Goal: Task Accomplishment & Management: Complete application form

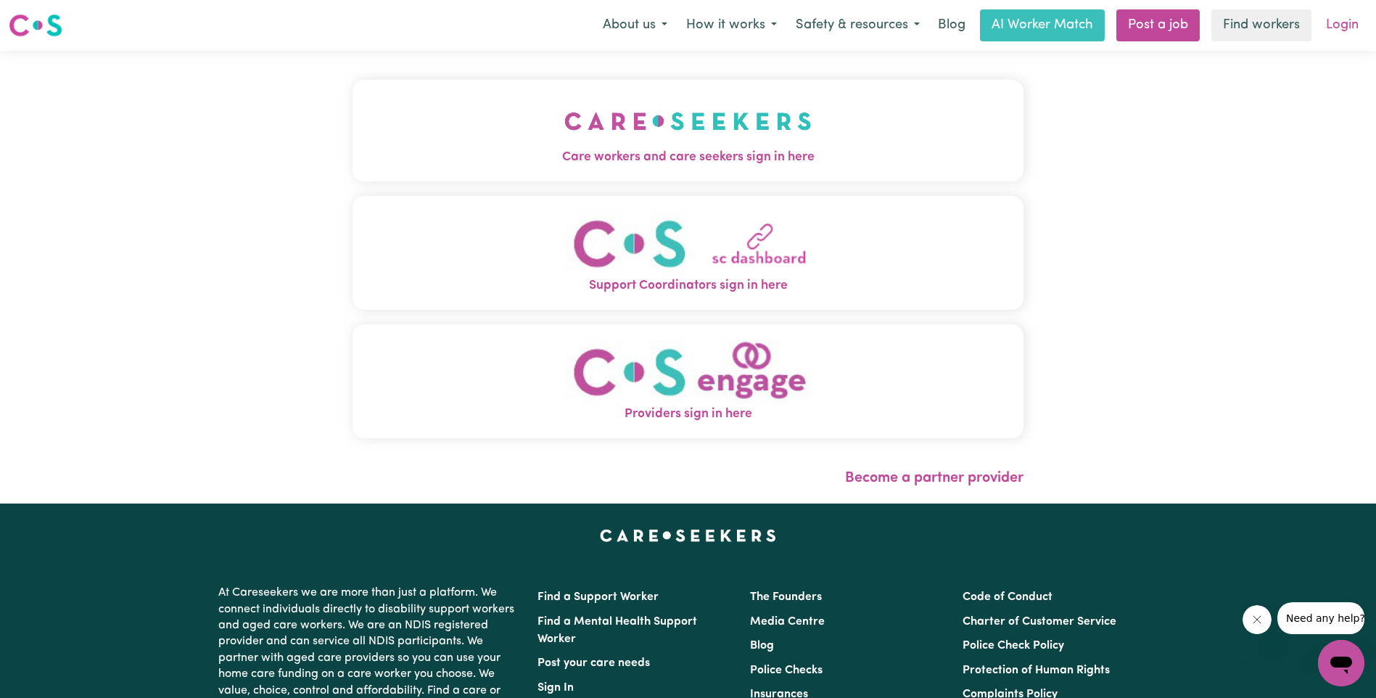
click at [1345, 30] on link "Login" at bounding box center [1342, 25] width 50 height 32
click at [1342, 20] on link "Login" at bounding box center [1342, 25] width 50 height 32
click at [696, 133] on img "Care workers and care seekers sign in here" at bounding box center [687, 121] width 247 height 54
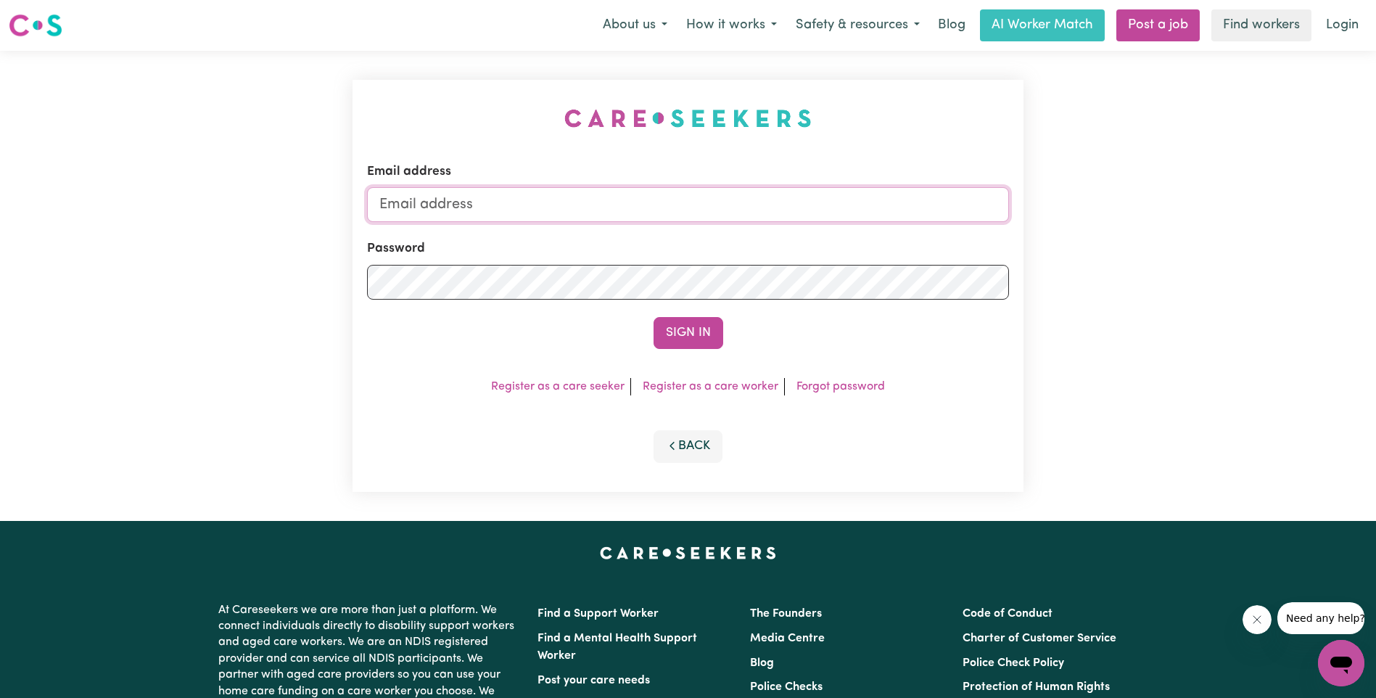
click at [604, 209] on input "Email address" at bounding box center [688, 204] width 642 height 35
type input "[EMAIL_ADDRESS][DOMAIN_NAME]"
click at [684, 320] on button "Sign In" at bounding box center [689, 333] width 70 height 32
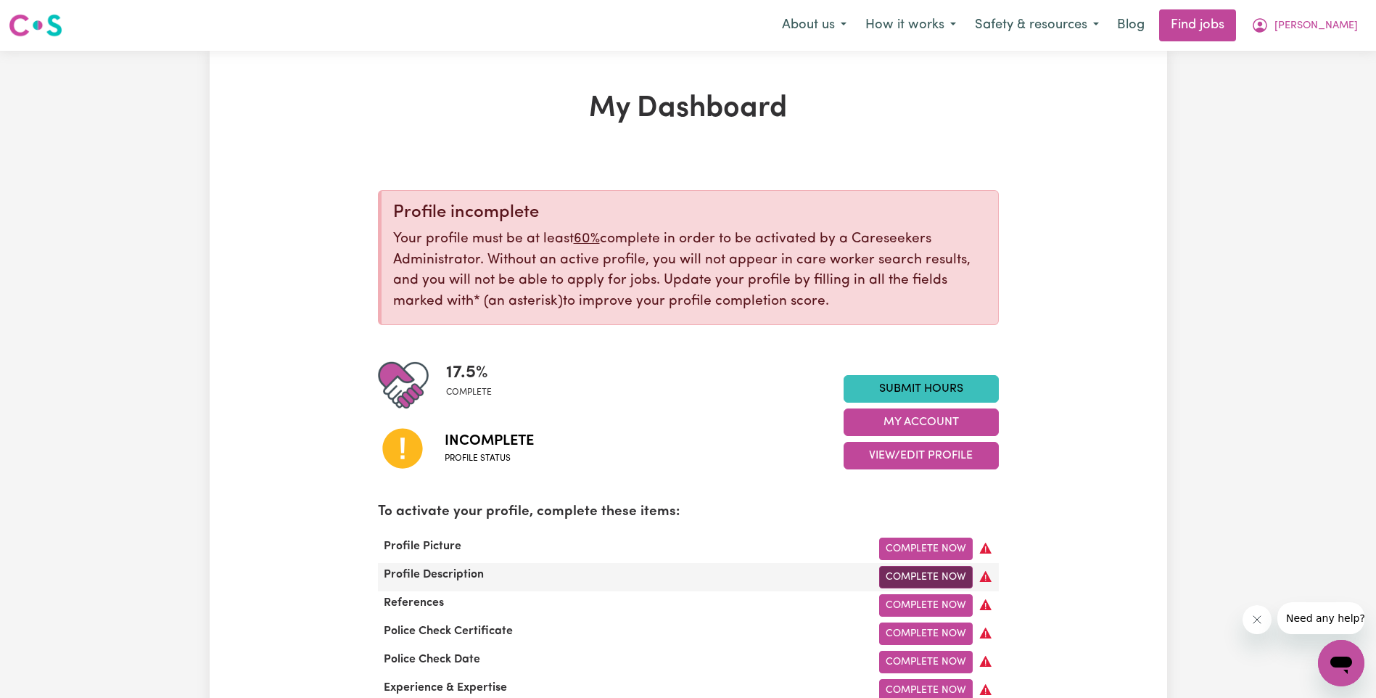
click at [919, 576] on link "Complete Now" at bounding box center [926, 577] width 94 height 22
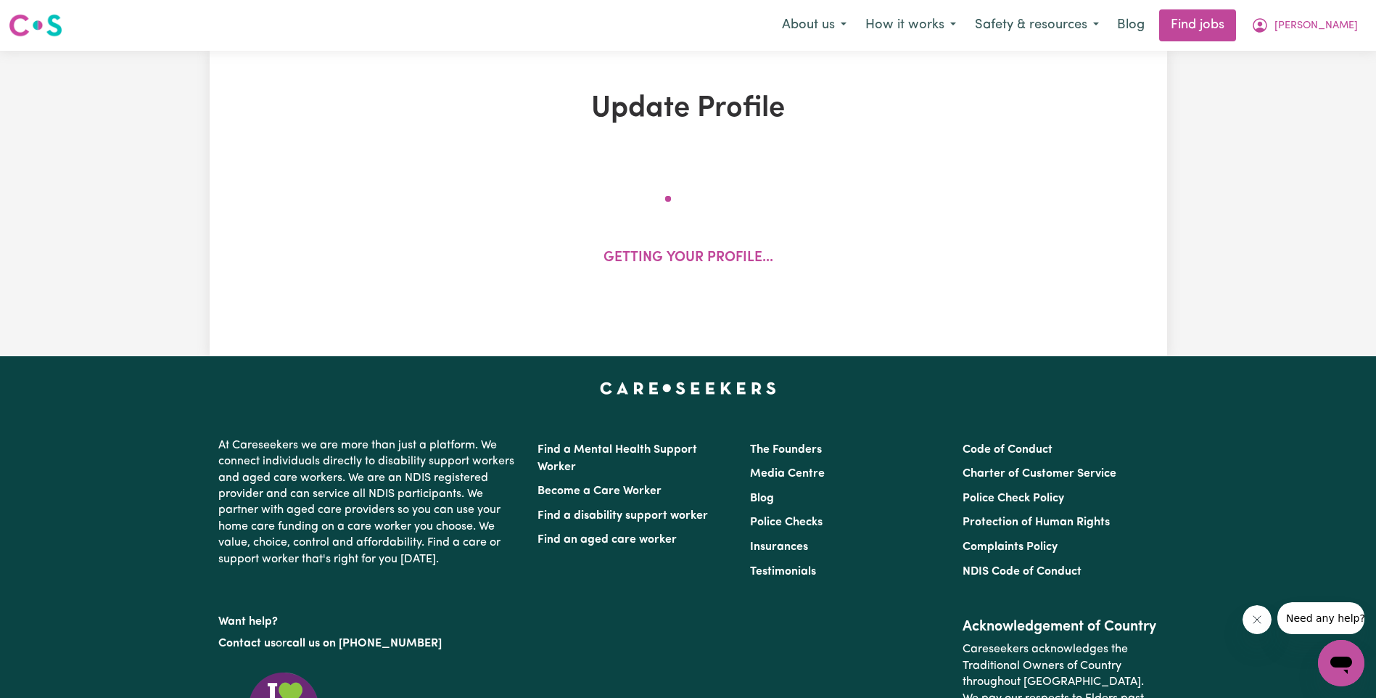
select select "[DEMOGRAPHIC_DATA]"
select select "[DEMOGRAPHIC_DATA] Citizen"
select select "Studying a healthcare related degree or qualification"
select select "55"
select select "70"
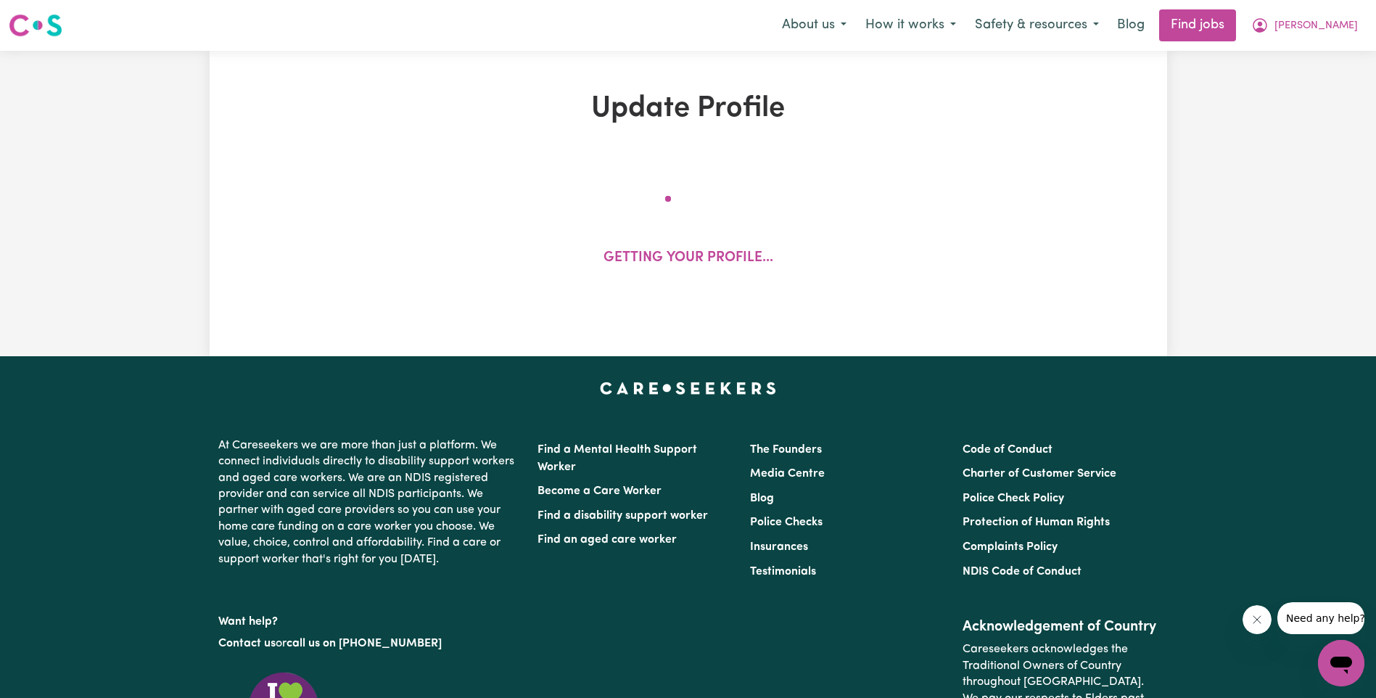
select select "80"
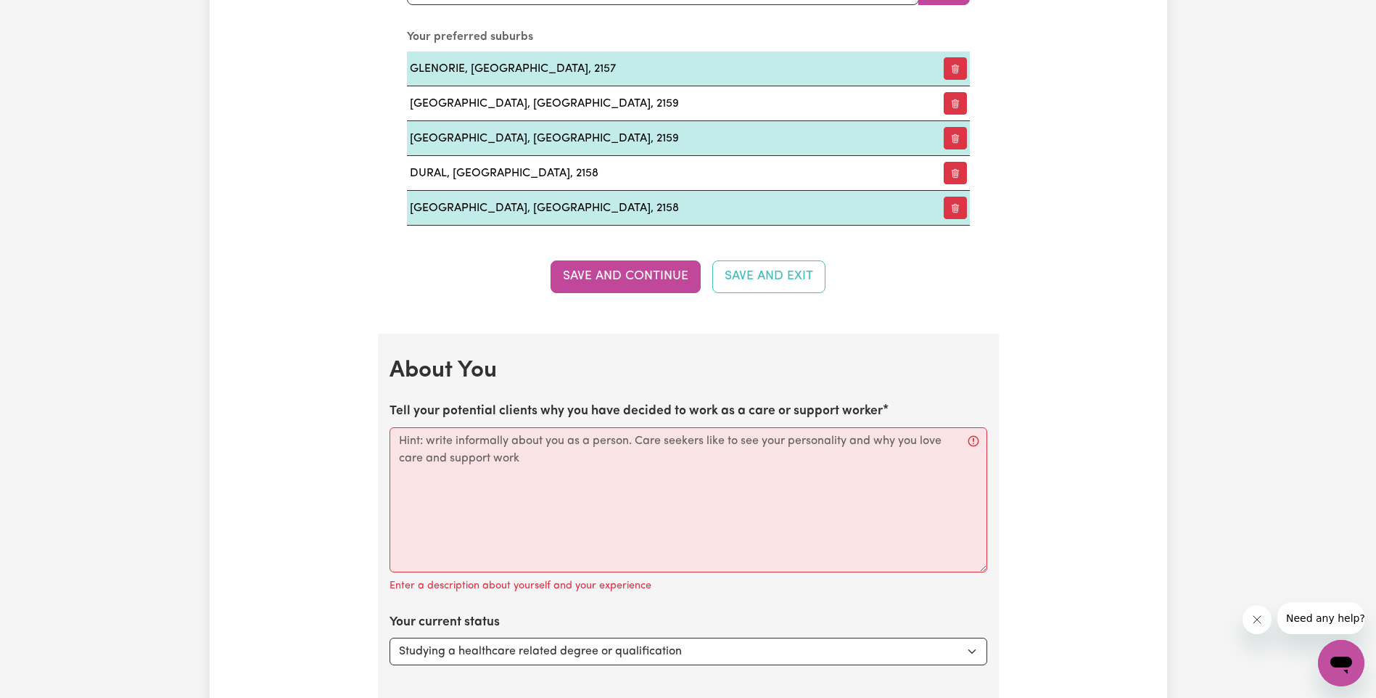
scroll to position [1814, 0]
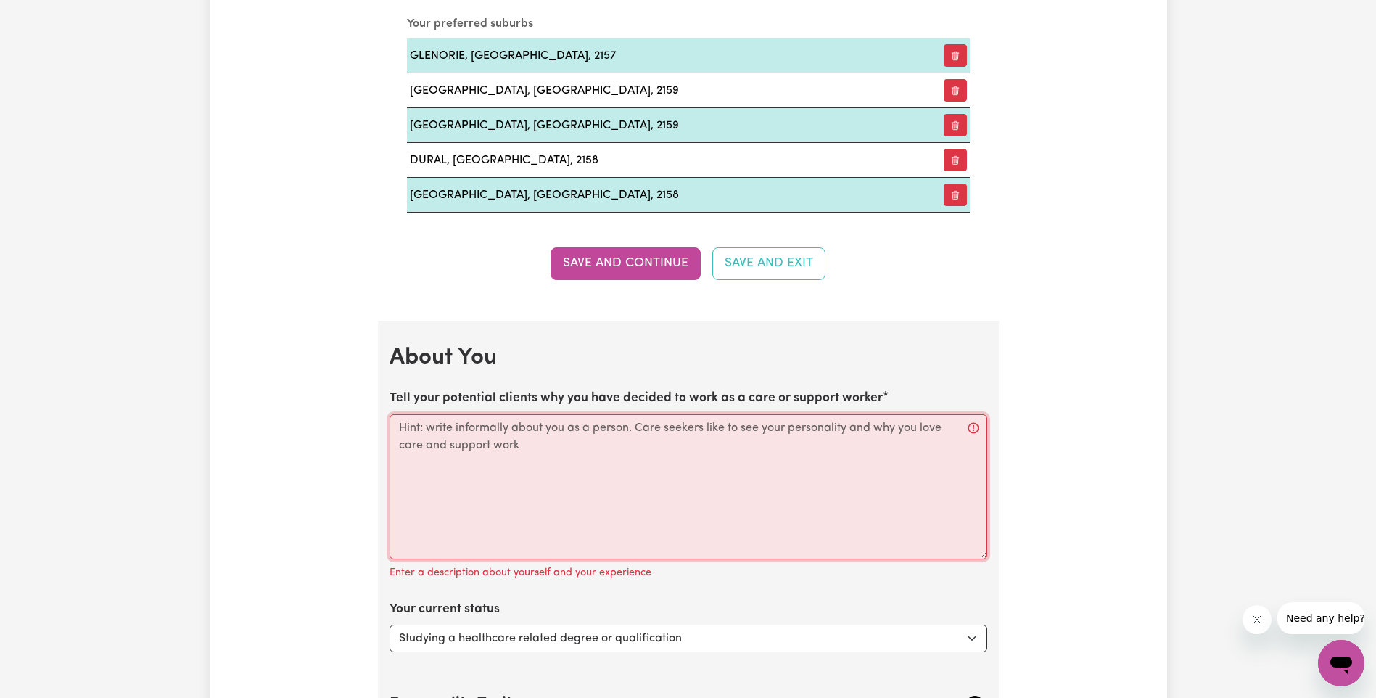
click at [556, 438] on textarea "Tell your potential clients why you have decided to work as a care or support w…" at bounding box center [689, 486] width 598 height 145
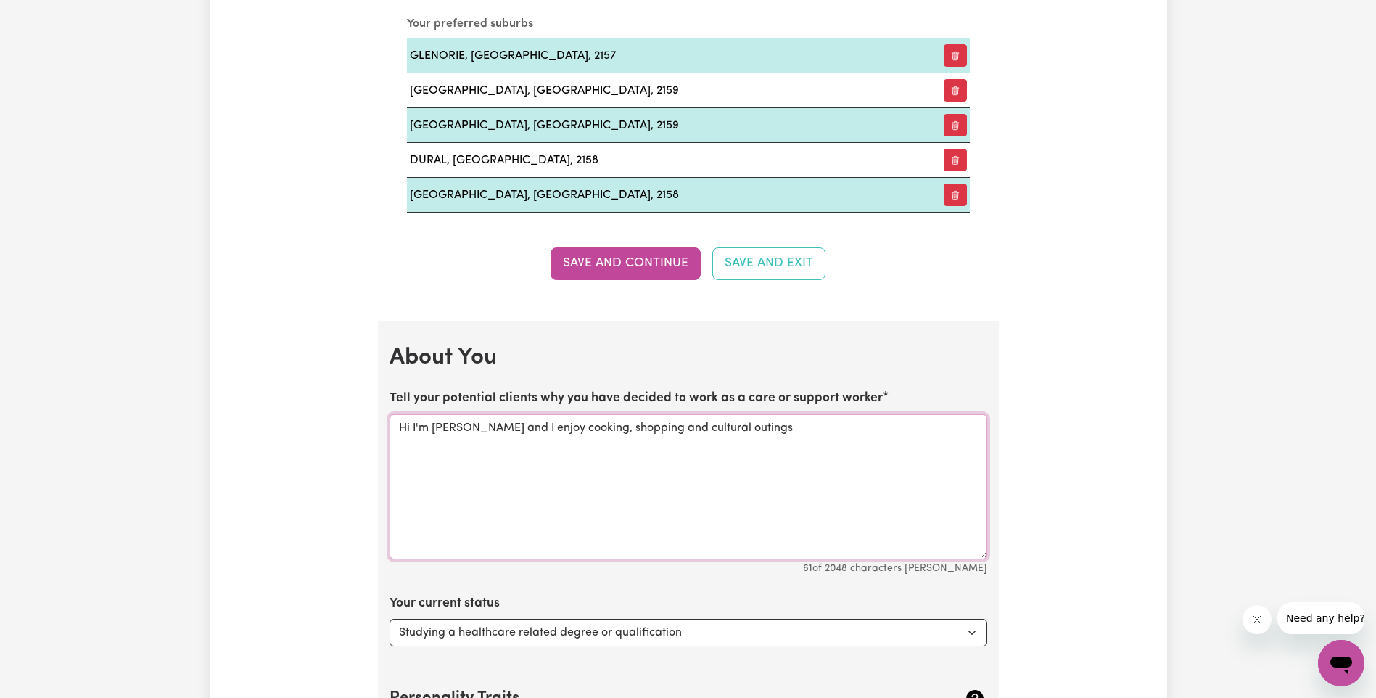
click at [559, 426] on textarea "Hi I'm [PERSON_NAME] and I enjoy cooking, shopping and cultural outings" at bounding box center [689, 486] width 598 height 145
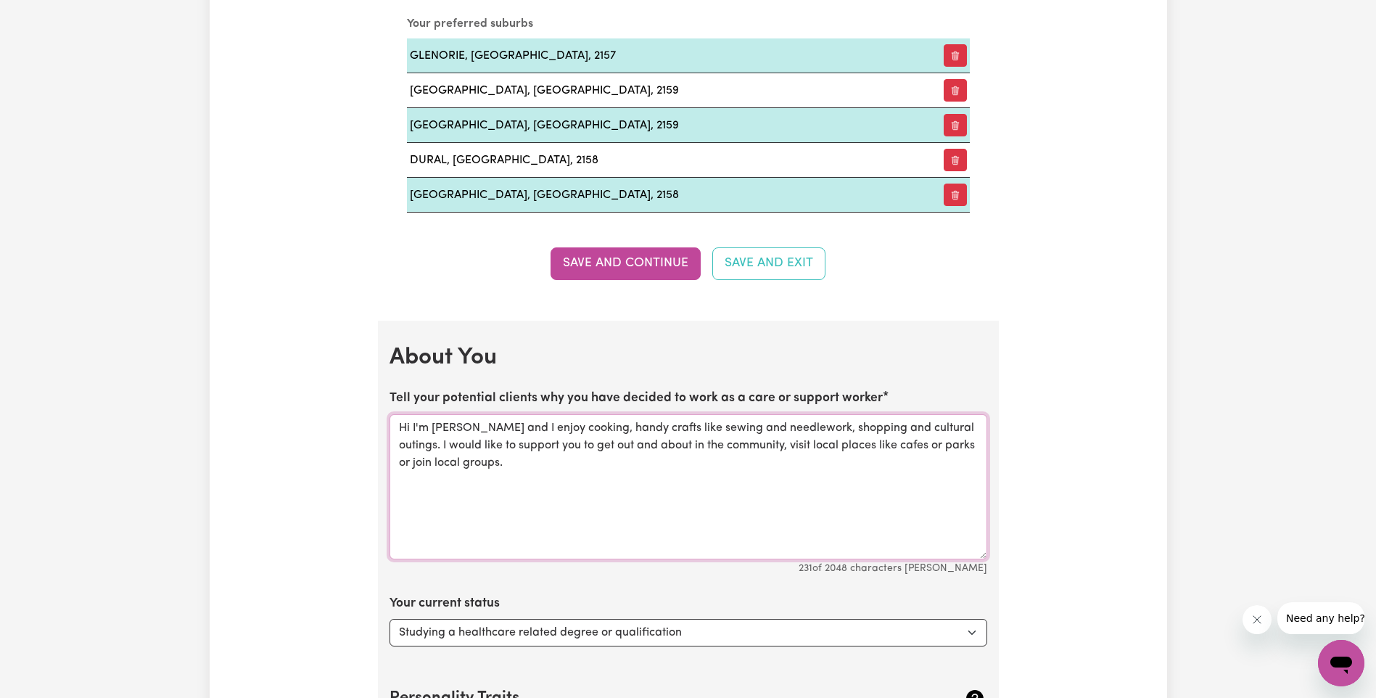
click at [789, 445] on textarea "Hi I'm [PERSON_NAME] and I enjoy cooking, handy crafts like sewing and needlewo…" at bounding box center [689, 486] width 598 height 145
click at [773, 429] on textarea "Hi I'm [PERSON_NAME] and I enjoy cooking, handy crafts like sewing and needlewo…" at bounding box center [689, 486] width 598 height 145
click at [916, 463] on textarea "Hi I'm [PERSON_NAME] and I enjoy cooking, handy crafts like sewing and candle-m…" at bounding box center [689, 486] width 598 height 145
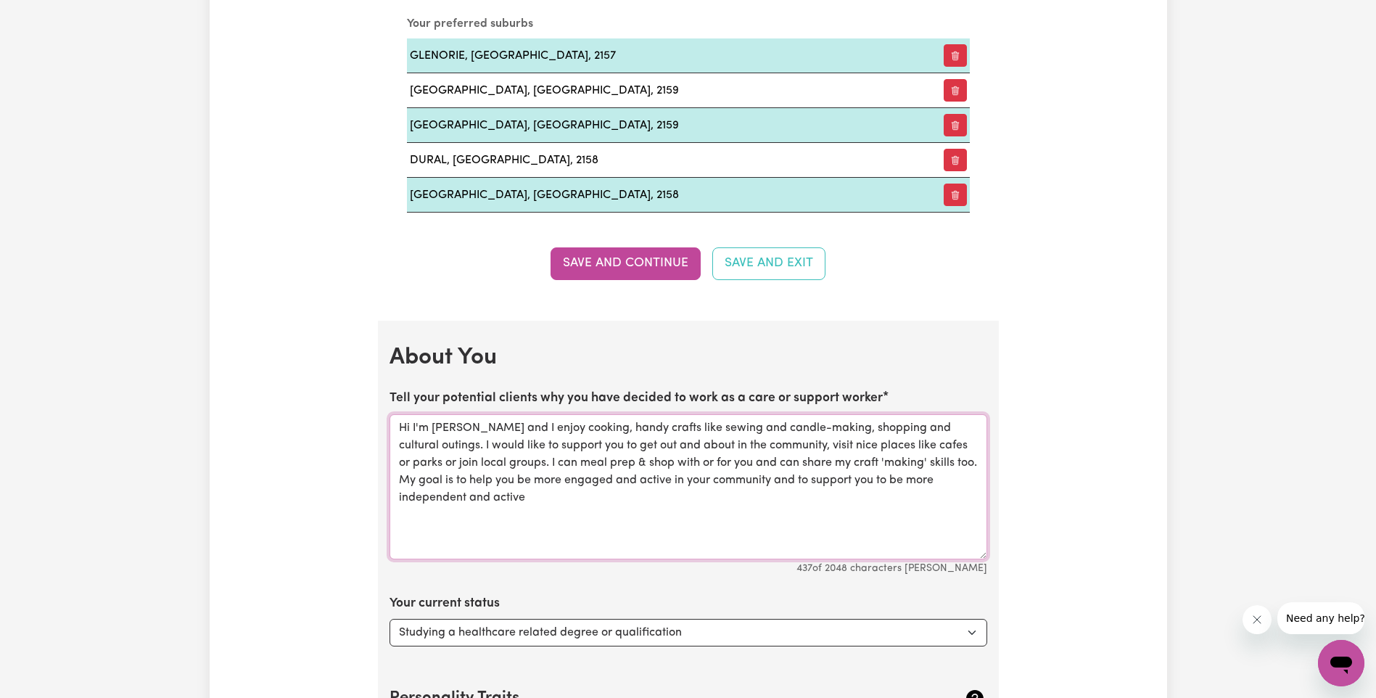
click at [546, 485] on textarea "Hi I'm [PERSON_NAME] and I enjoy cooking, handy crafts like sewing and candle-m…" at bounding box center [689, 486] width 598 height 145
click at [779, 482] on textarea "Hi I'm [PERSON_NAME] and I enjoy cooking, handy crafts like sewing and candle-m…" at bounding box center [689, 486] width 598 height 145
click at [908, 481] on textarea "Hi I'm [PERSON_NAME] and I enjoy cooking, handy crafts like sewing and candle-m…" at bounding box center [689, 486] width 598 height 145
click at [506, 429] on textarea "Hi I'm [PERSON_NAME] and I enjoy cooking, handy crafts like sewing and candle-m…" at bounding box center [689, 486] width 598 height 145
click at [424, 446] on textarea "Hi I'm [PERSON_NAME] and I like to cook, and make things by hand like sewing, c…" at bounding box center [689, 486] width 598 height 145
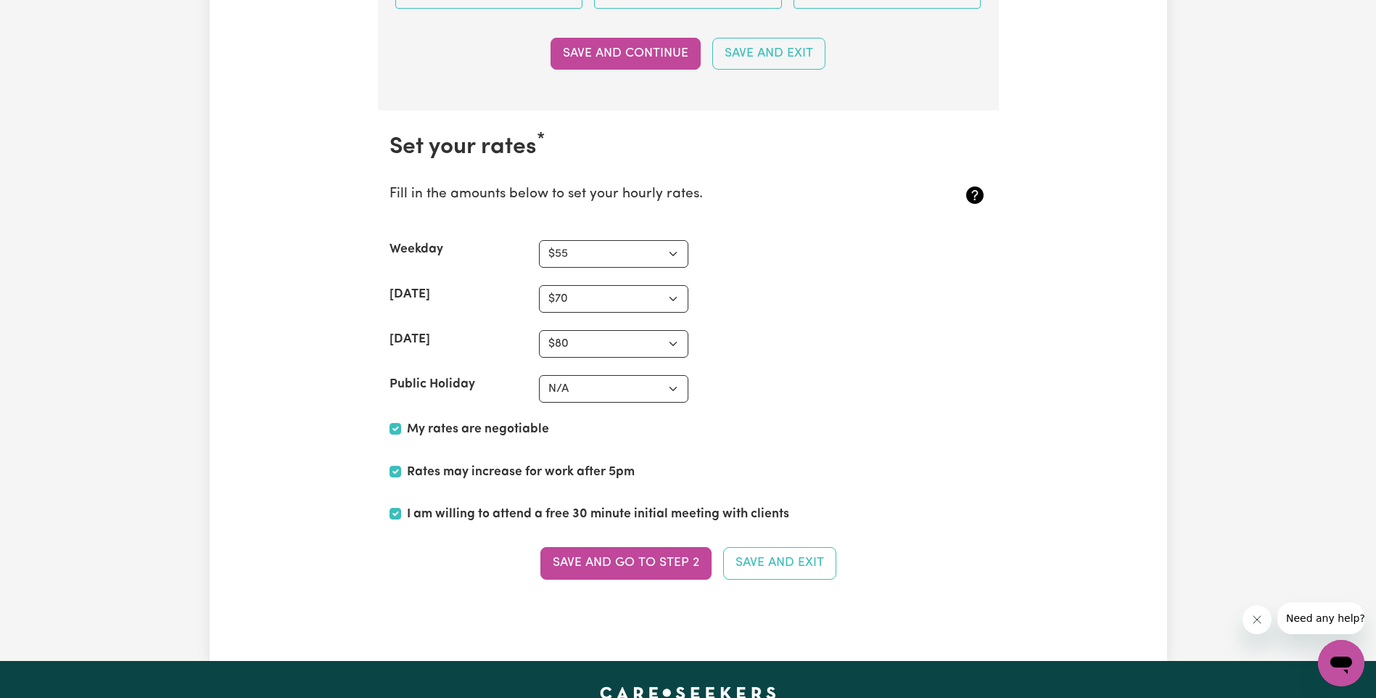
scroll to position [3700, 0]
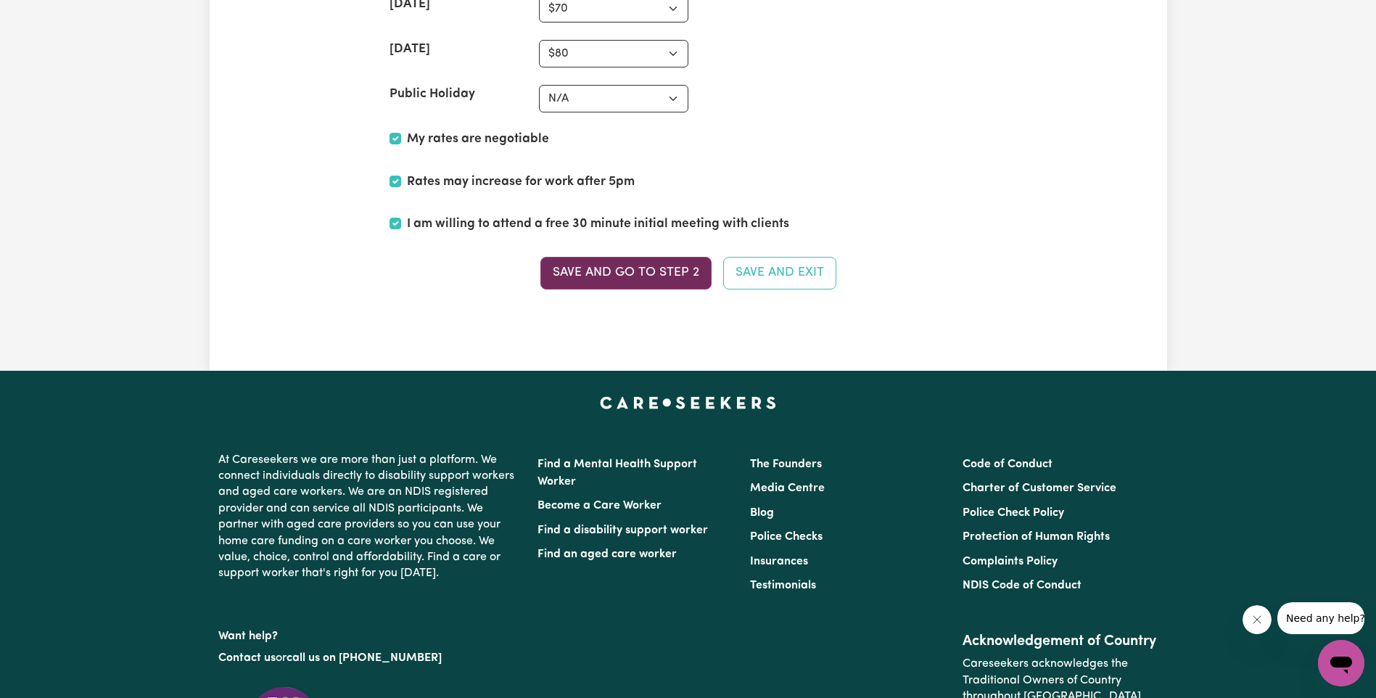
type textarea "Hi I'm [PERSON_NAME] and I like to cook, and make things by hand like sewing, c…"
click at [632, 277] on button "Save and go to Step 2" at bounding box center [625, 273] width 171 height 32
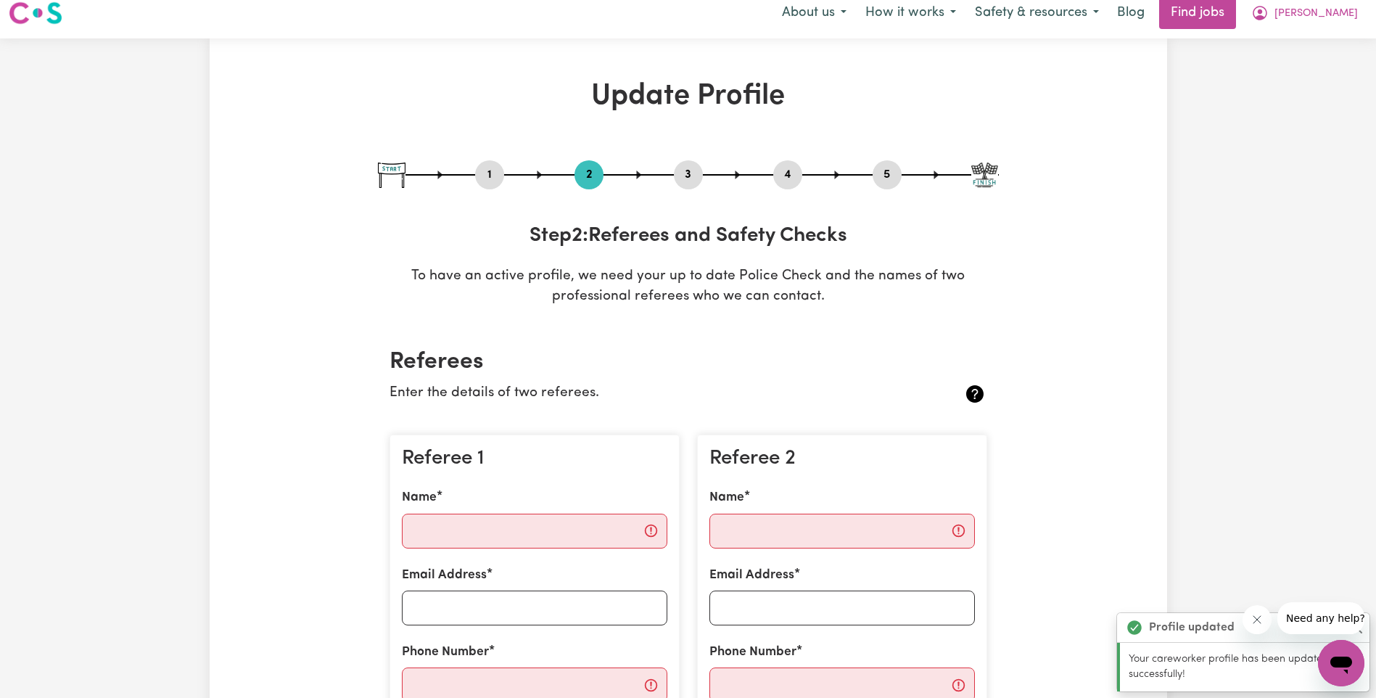
scroll to position [0, 0]
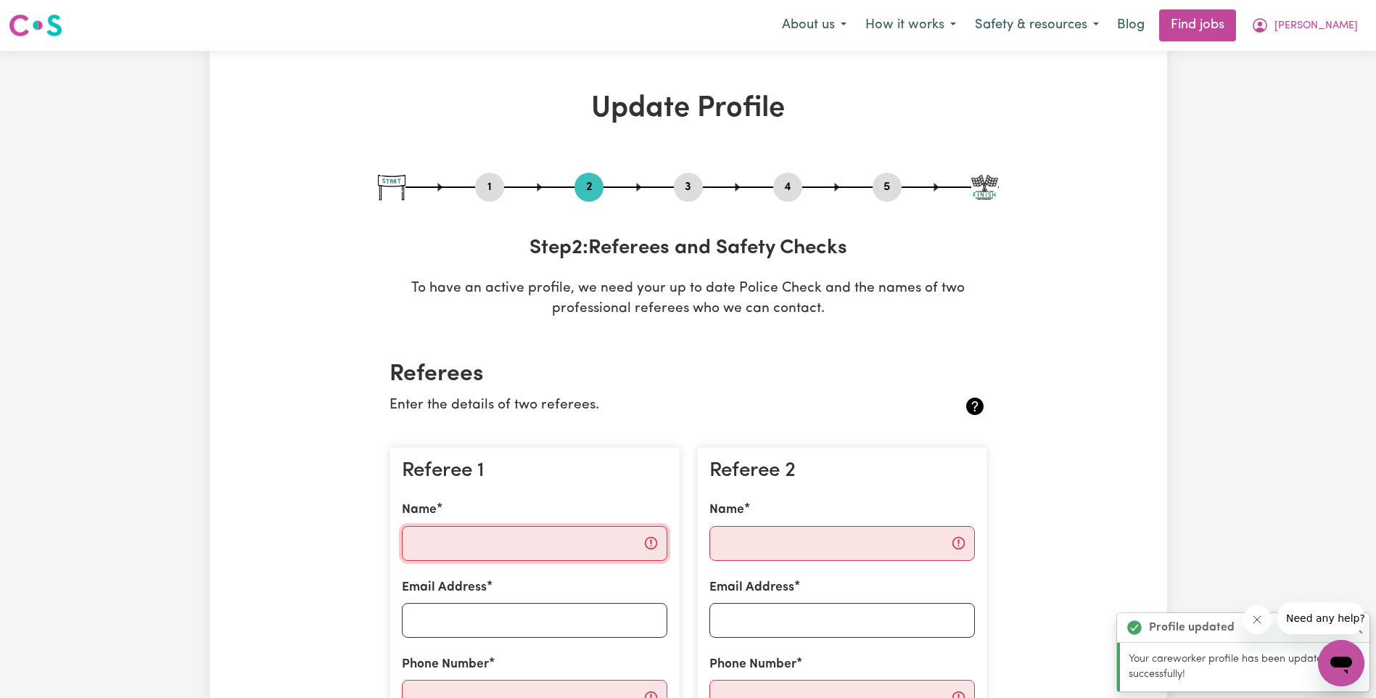
click at [542, 546] on input "Name" at bounding box center [535, 543] width 266 height 35
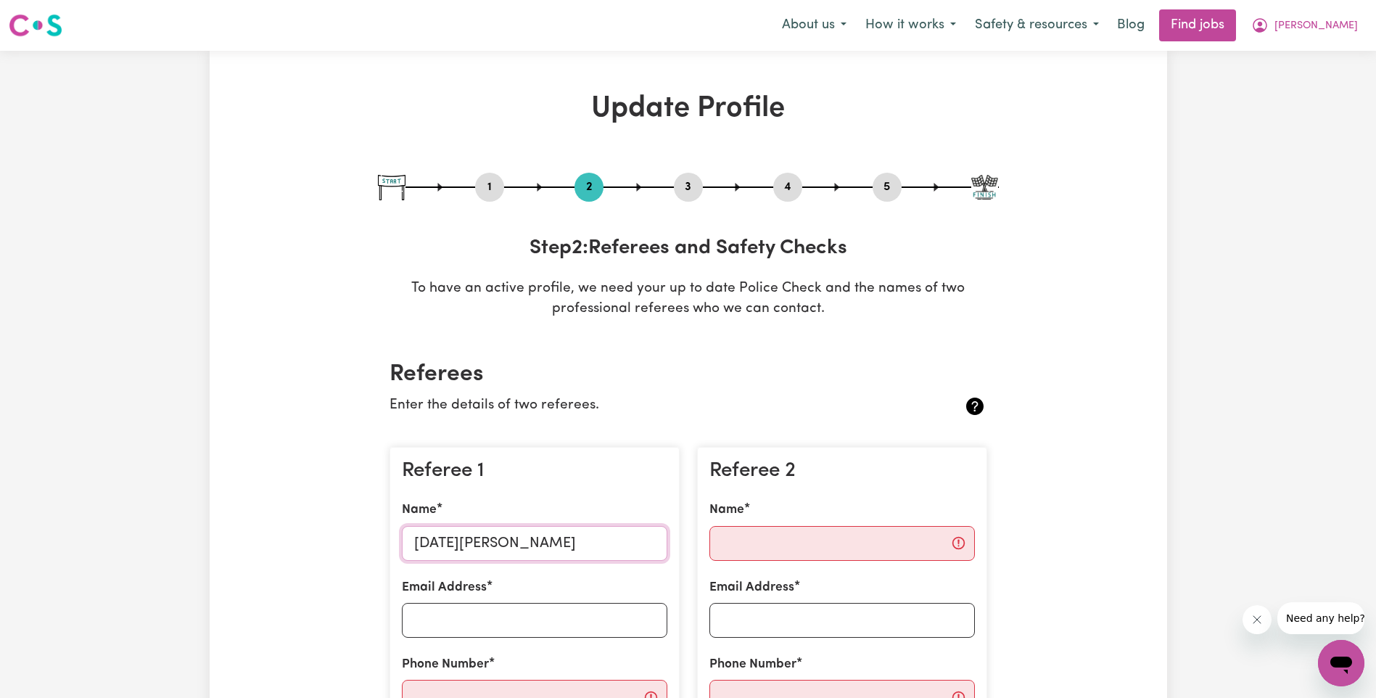
type input "[DATE][PERSON_NAME]"
click at [477, 622] on input "Email Address" at bounding box center [535, 620] width 266 height 35
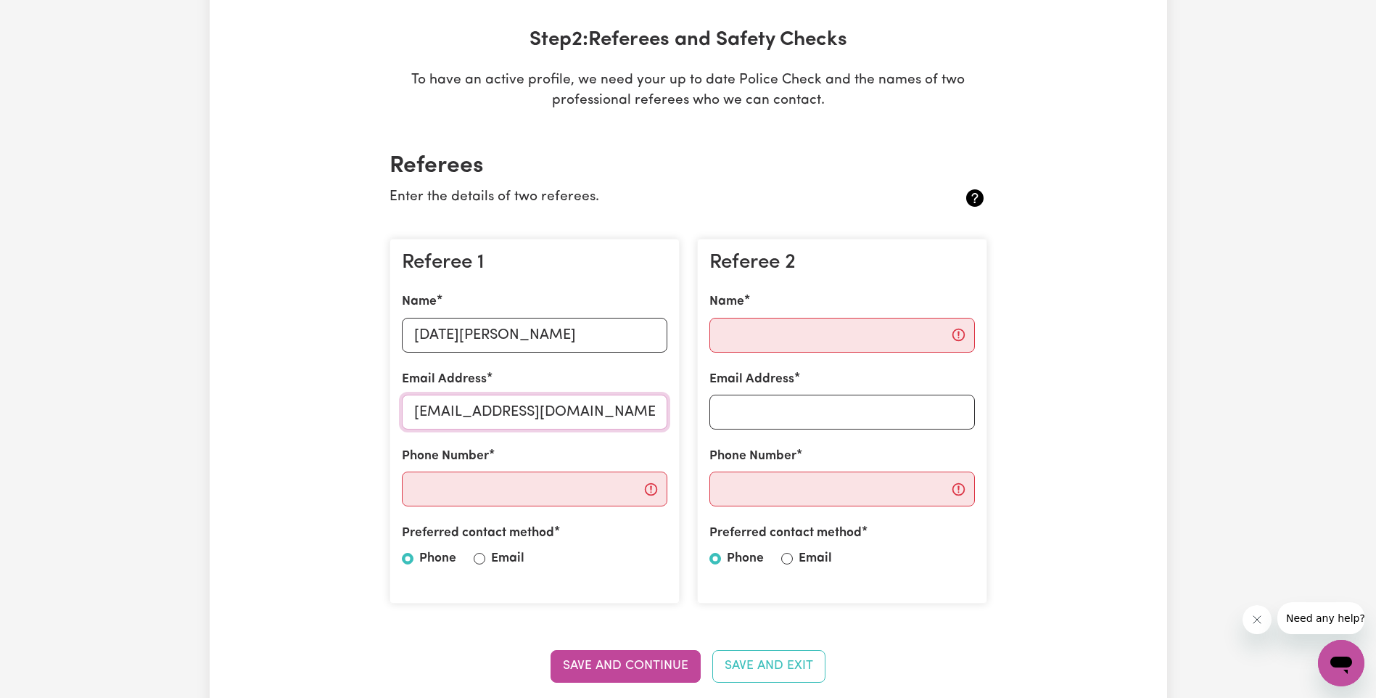
scroll to position [218, 0]
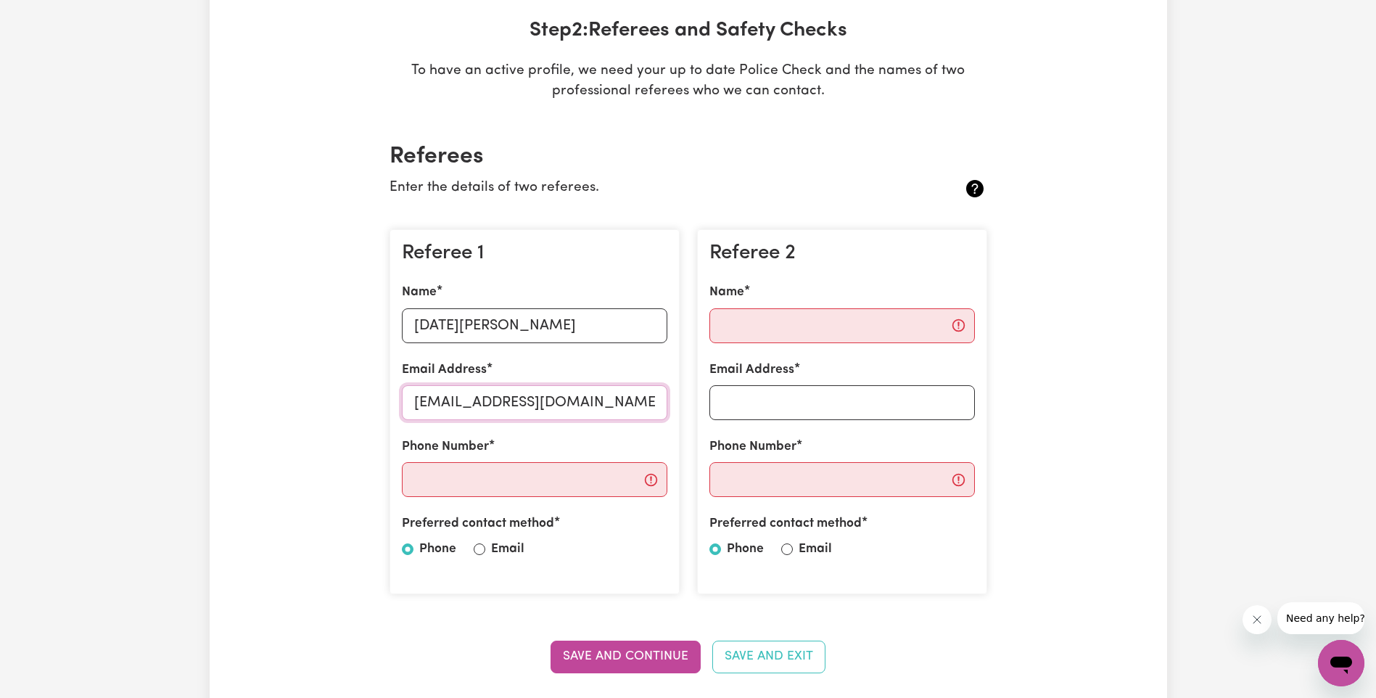
type input "[EMAIL_ADDRESS][DOMAIN_NAME]"
click at [525, 477] on input "Phone Number" at bounding box center [535, 479] width 266 height 35
type input "0417792637"
click at [794, 313] on input "Name" at bounding box center [842, 325] width 266 height 35
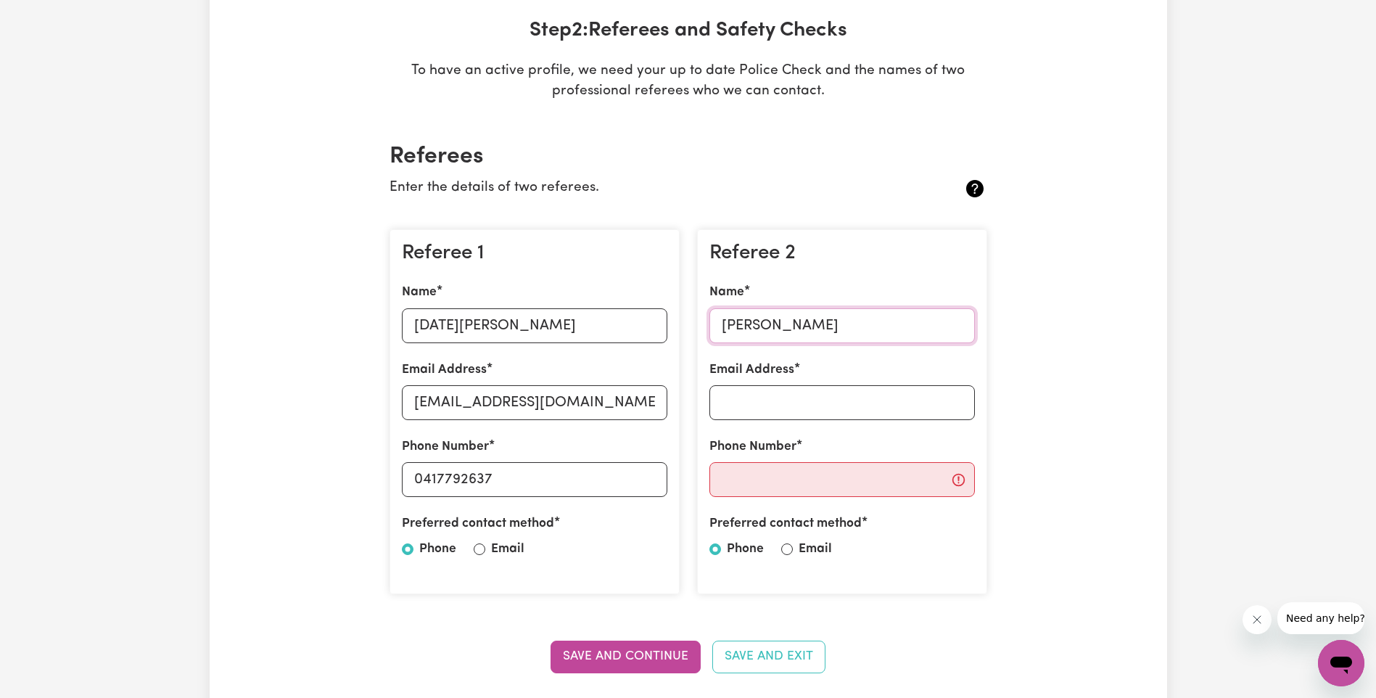
type input "[PERSON_NAME]"
click at [751, 476] on input "Phone Number" at bounding box center [842, 479] width 266 height 35
click at [868, 480] on input "Phone Number" at bounding box center [842, 479] width 266 height 35
type input "0425 335 972"
click at [831, 406] on input "Email Address" at bounding box center [842, 402] width 266 height 35
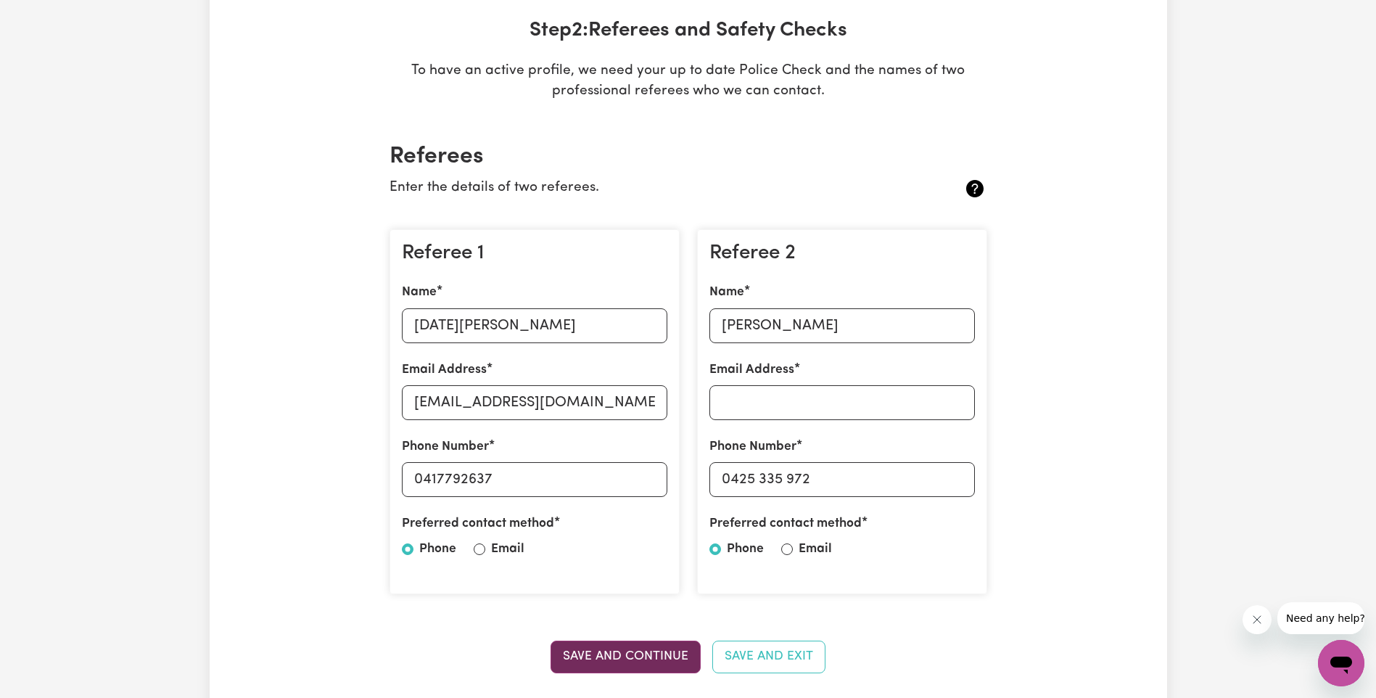
click at [645, 657] on button "Save and Continue" at bounding box center [626, 657] width 150 height 32
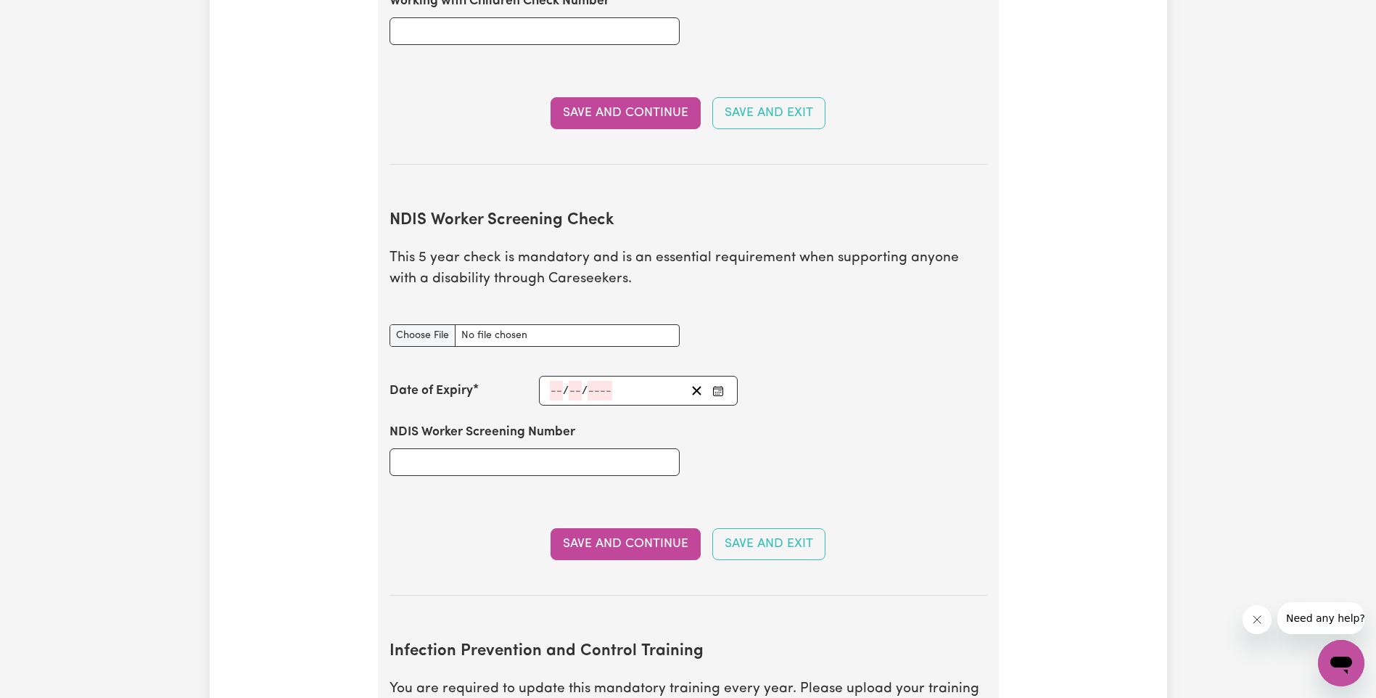
scroll to position [1584, 0]
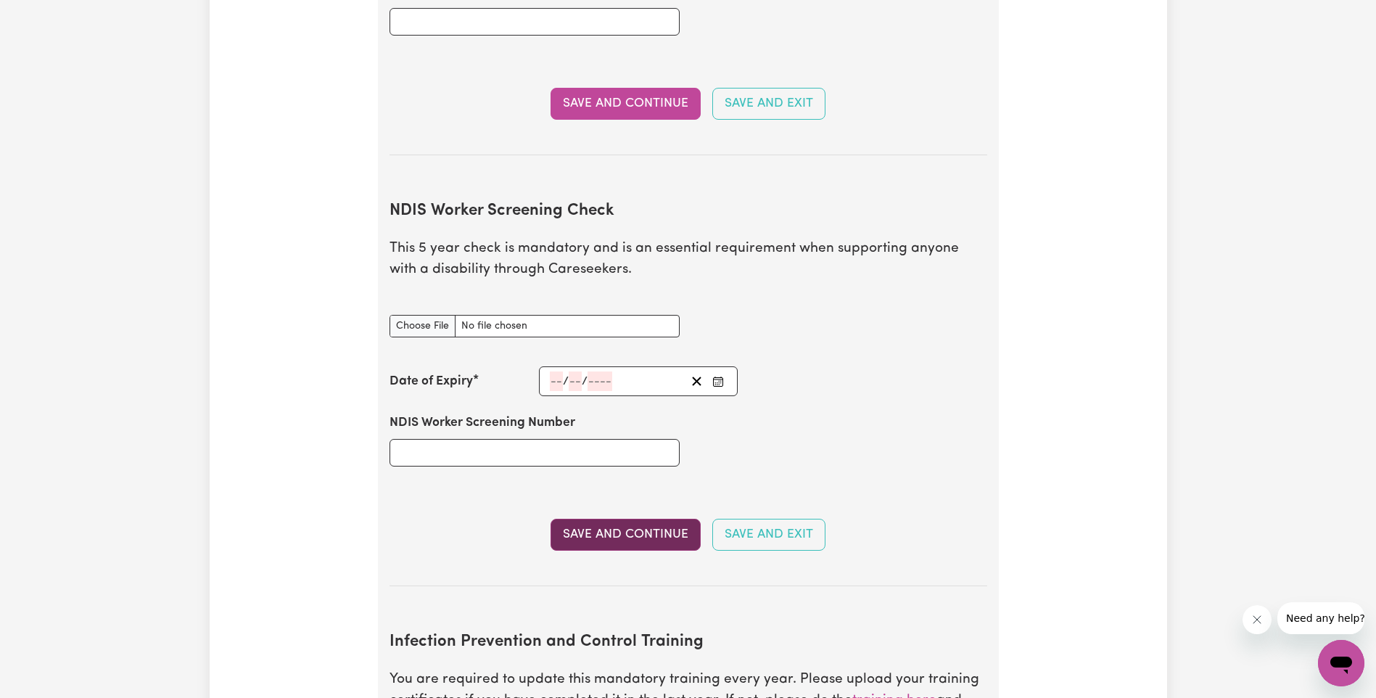
click at [628, 519] on button "Save and Continue" at bounding box center [626, 535] width 150 height 32
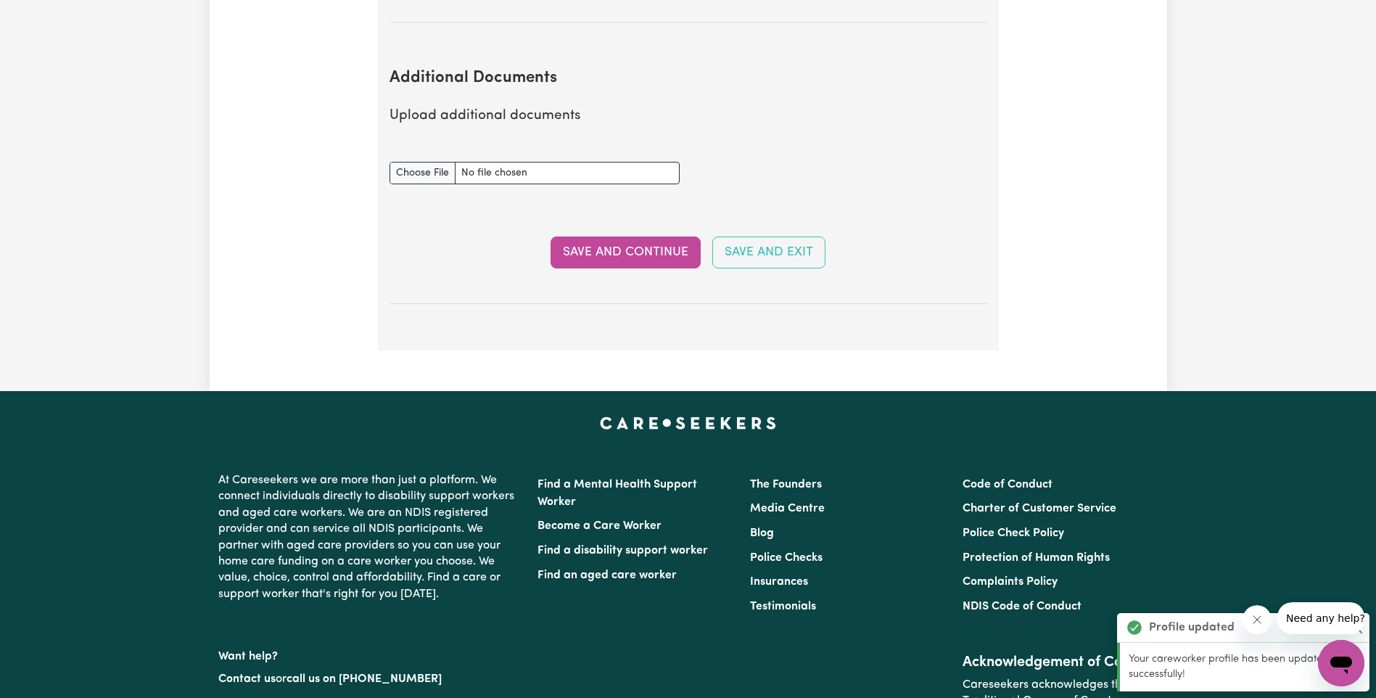
scroll to position [2753, 0]
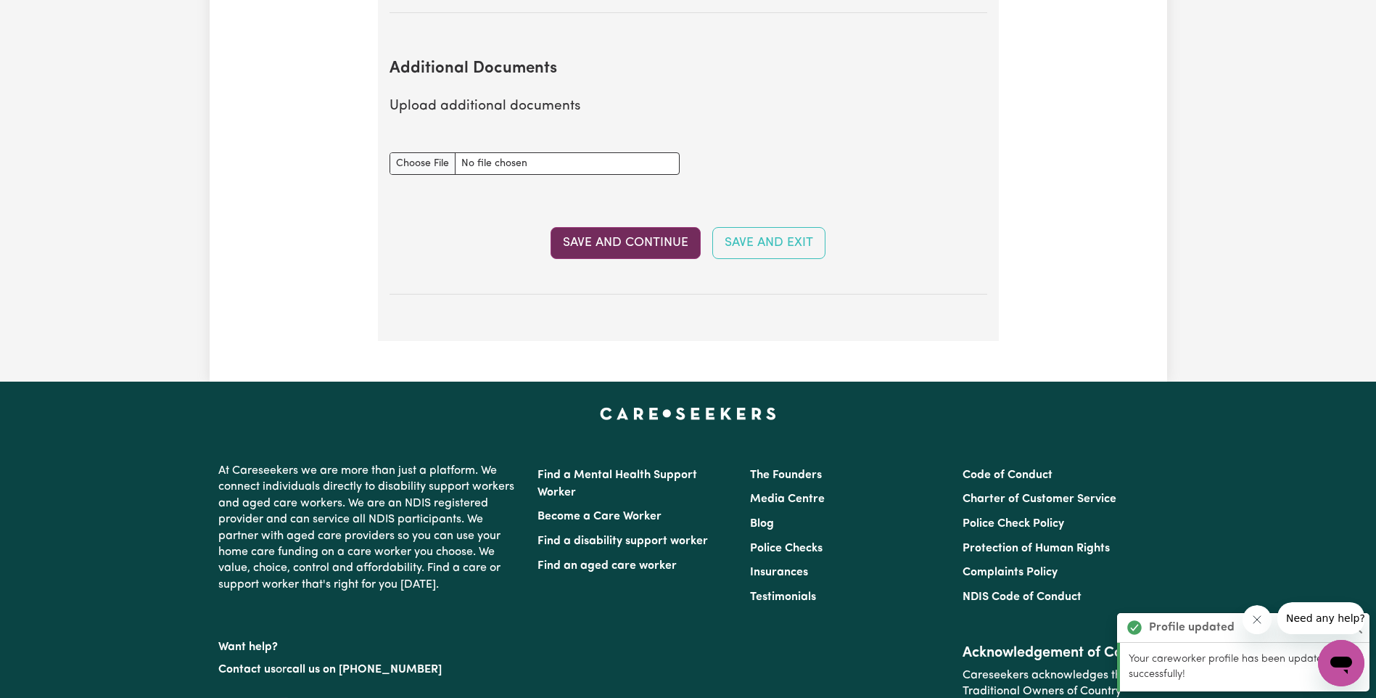
click at [576, 227] on button "Save and Continue" at bounding box center [626, 243] width 150 height 32
select select "Certificate III (Individual Support)"
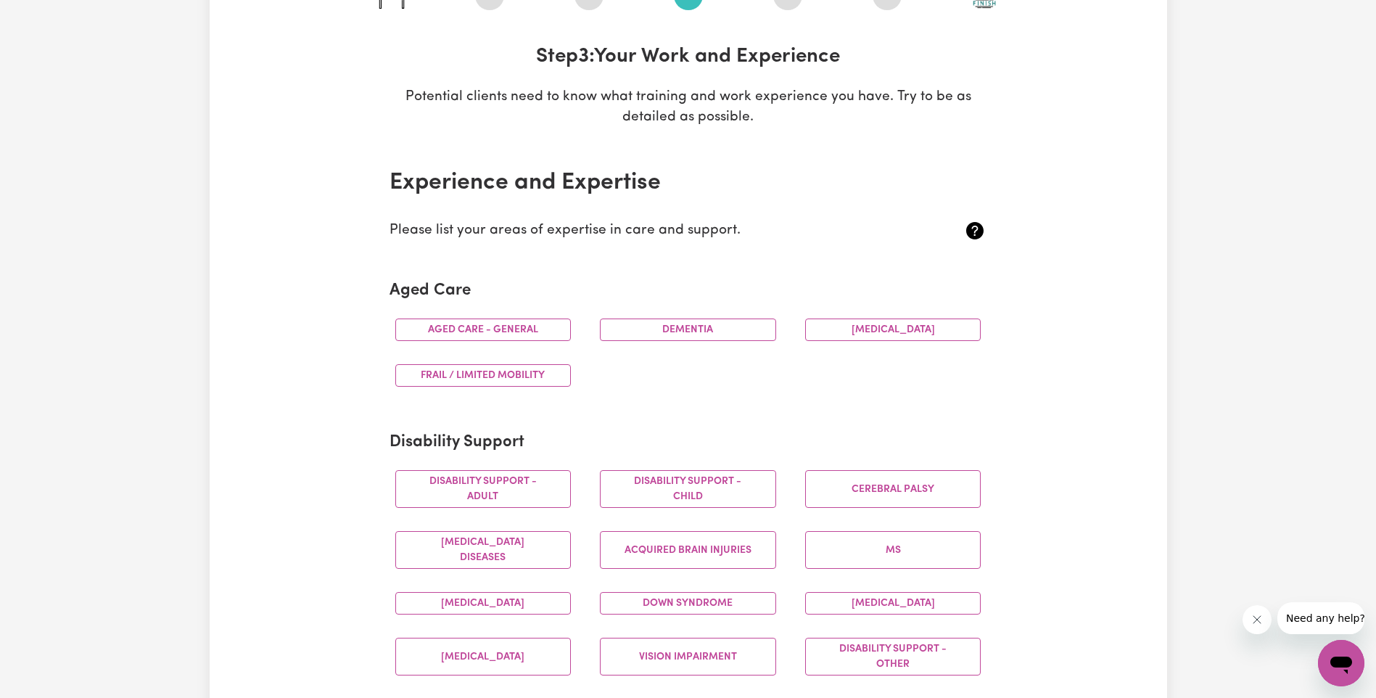
scroll to position [218, 0]
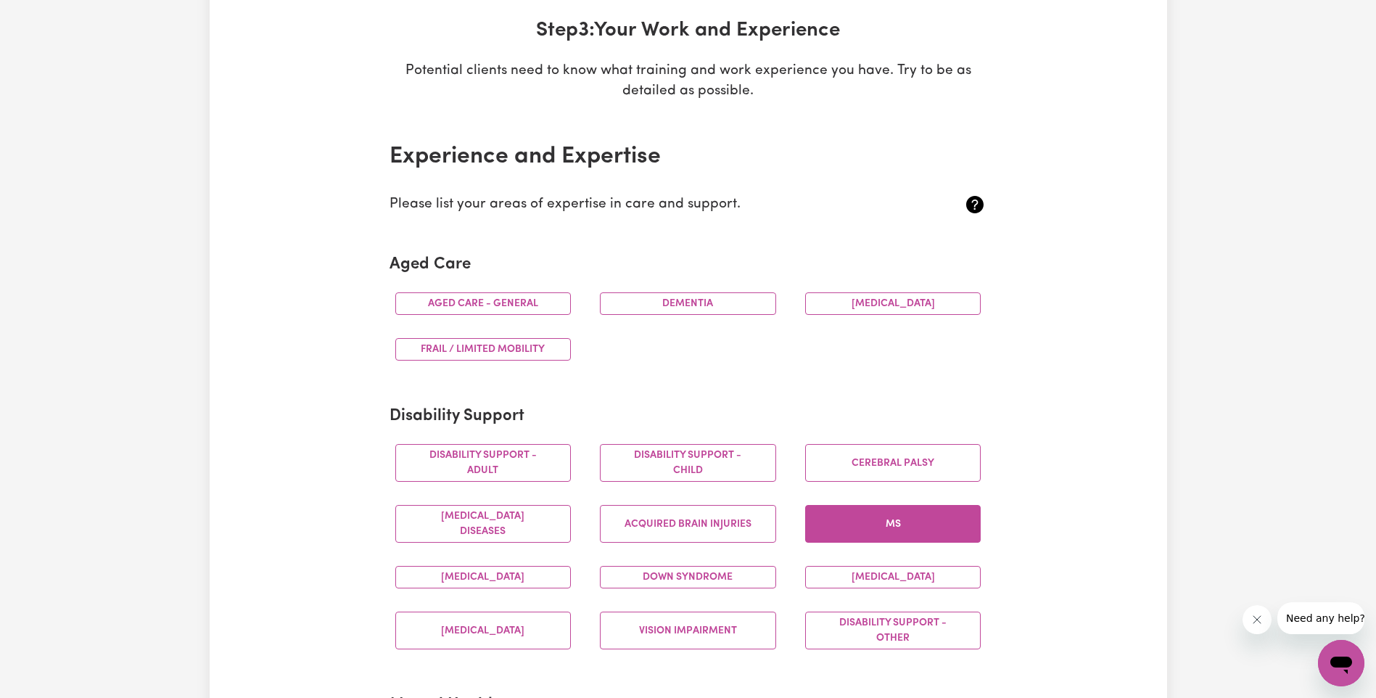
click at [911, 525] on button "MS" at bounding box center [893, 524] width 176 height 38
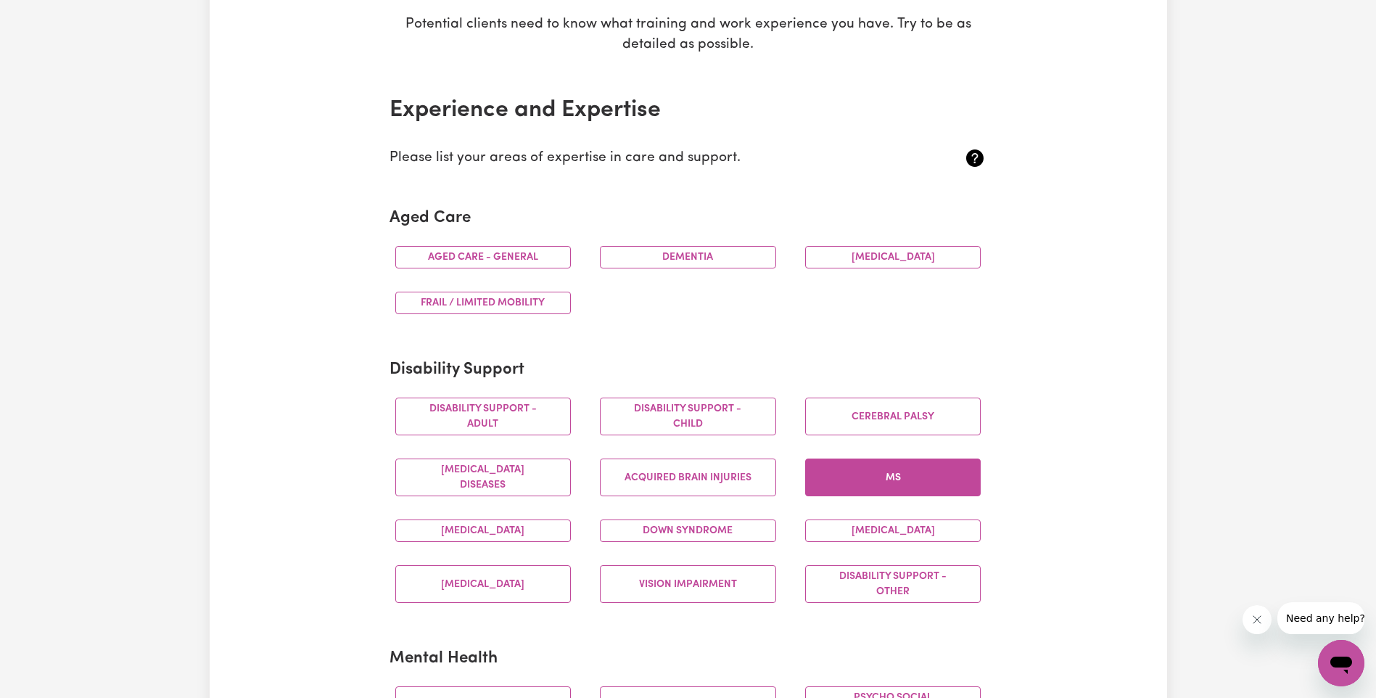
scroll to position [290, 0]
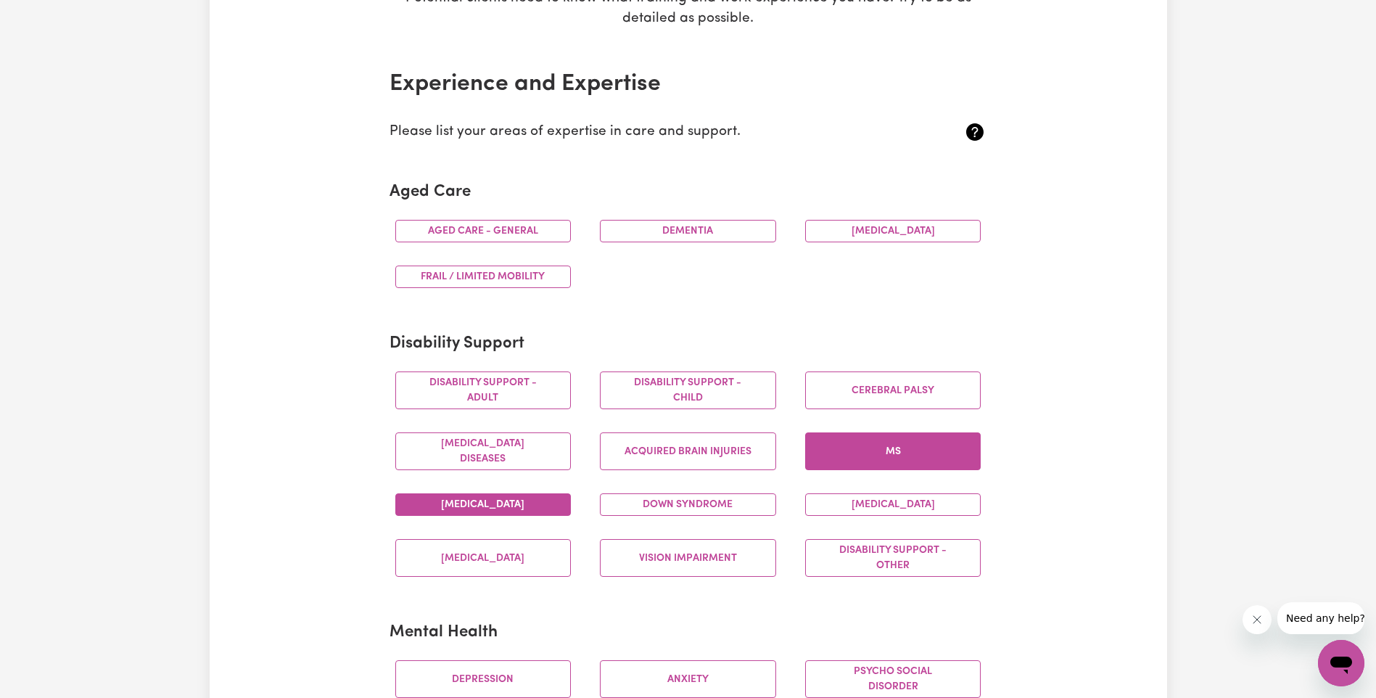
click at [493, 504] on button "[MEDICAL_DATA]" at bounding box center [483, 504] width 176 height 22
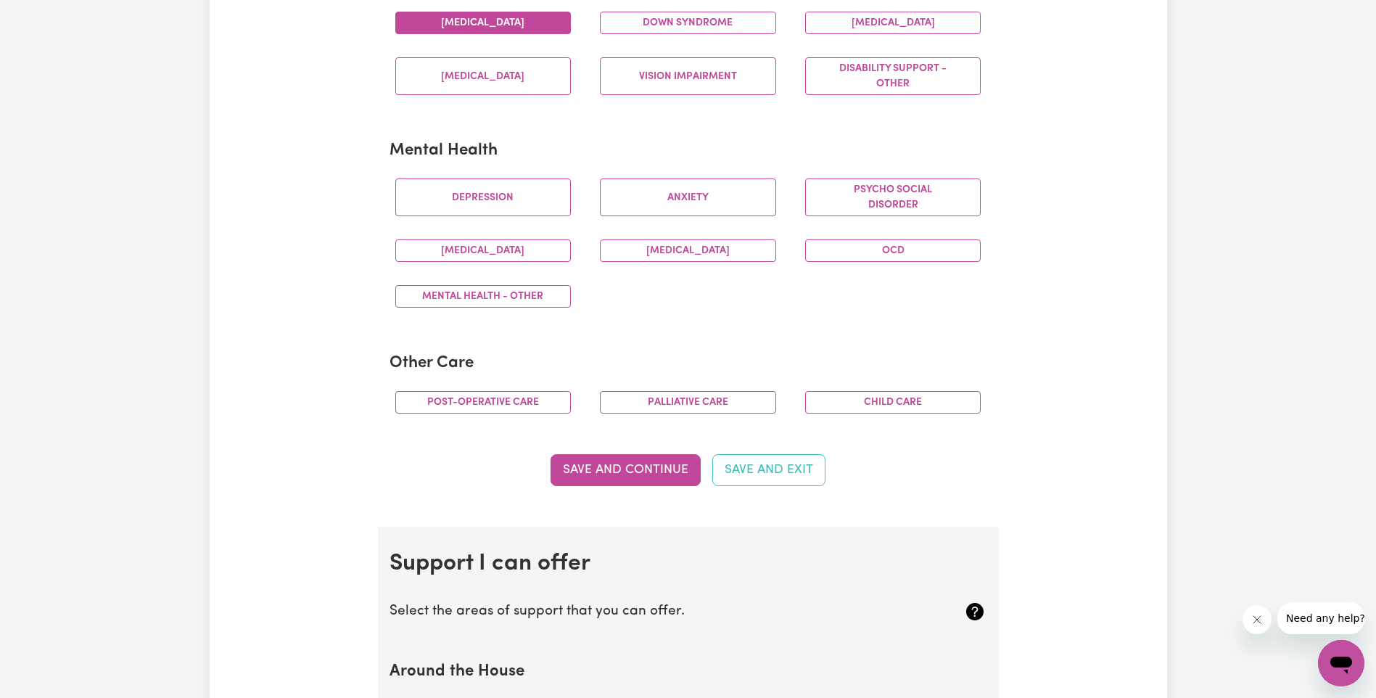
scroll to position [798, 0]
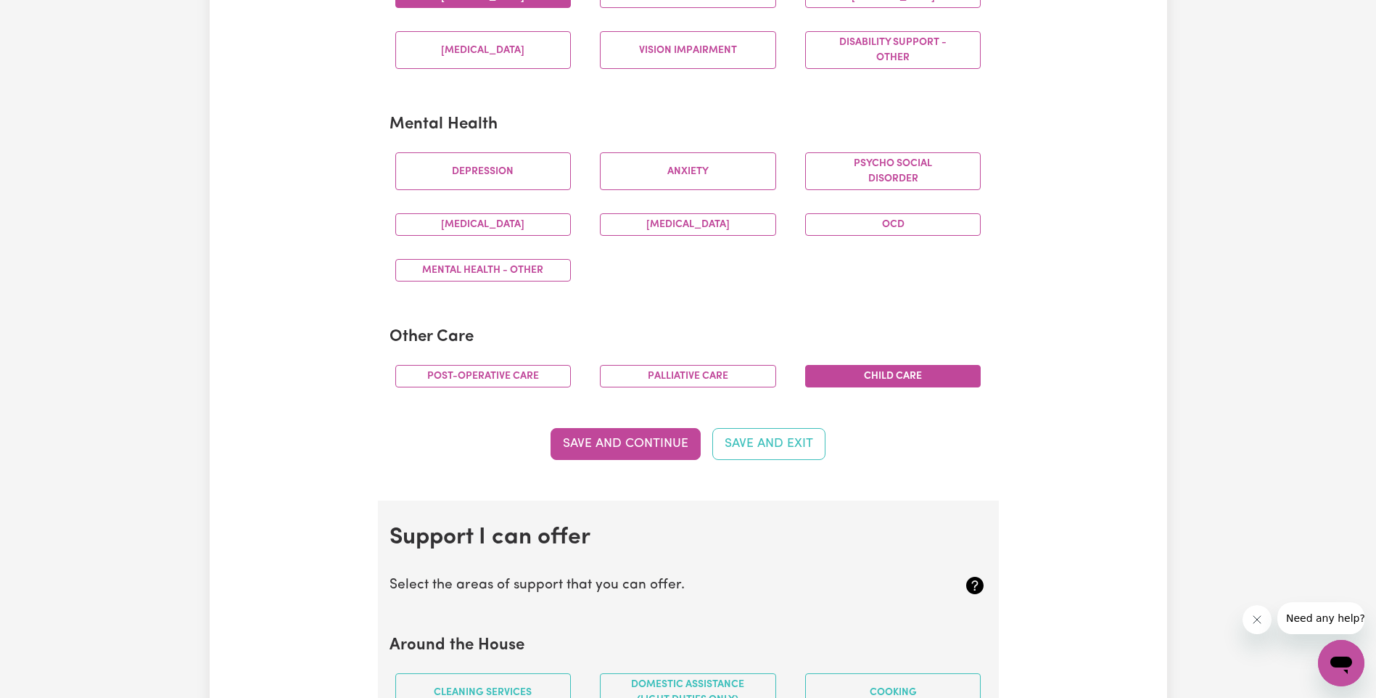
click at [951, 379] on button "Child care" at bounding box center [893, 376] width 176 height 22
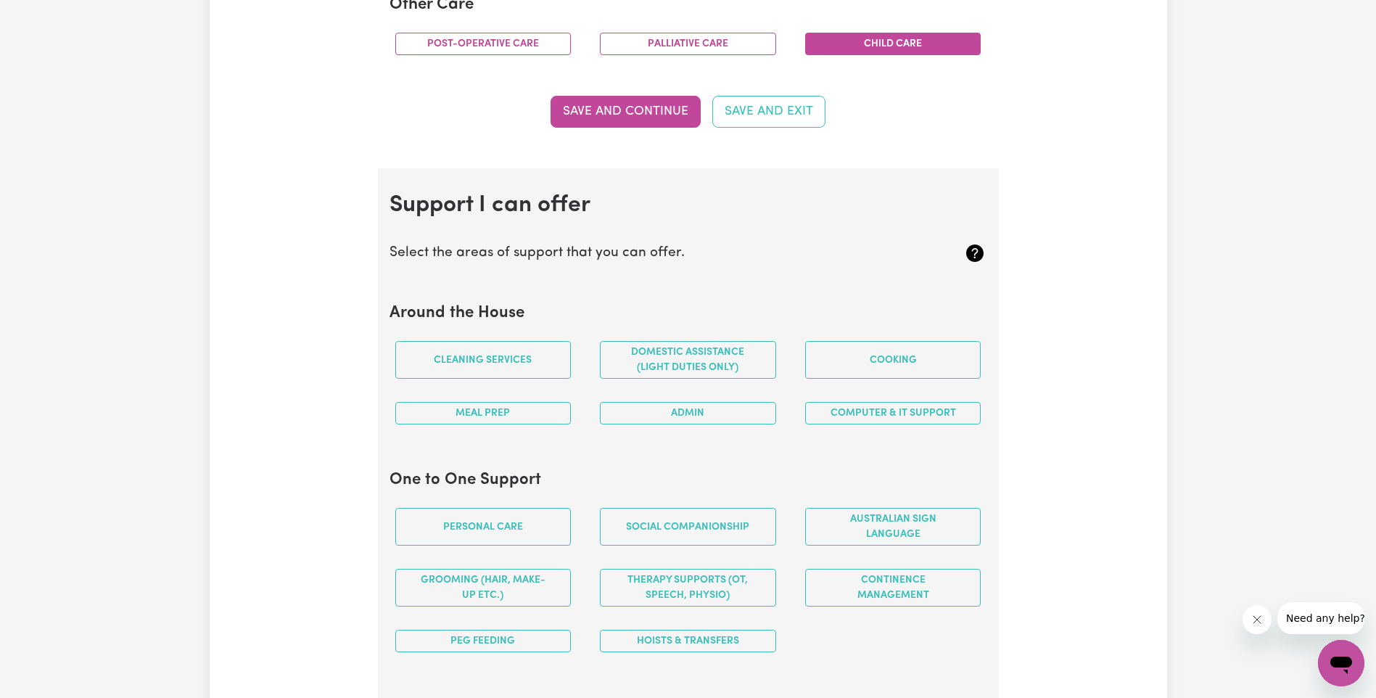
scroll to position [1233, 0]
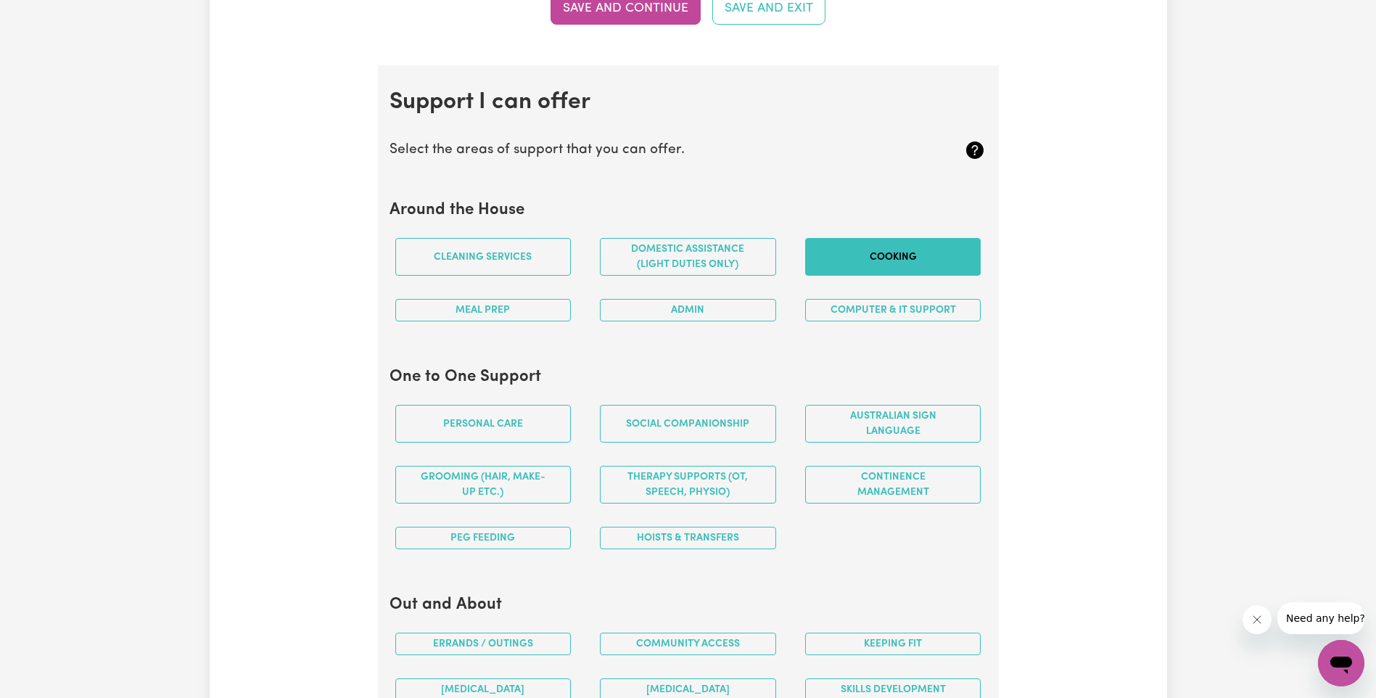
click at [876, 254] on button "Cooking" at bounding box center [893, 257] width 176 height 38
click at [517, 316] on button "Meal prep" at bounding box center [483, 310] width 176 height 22
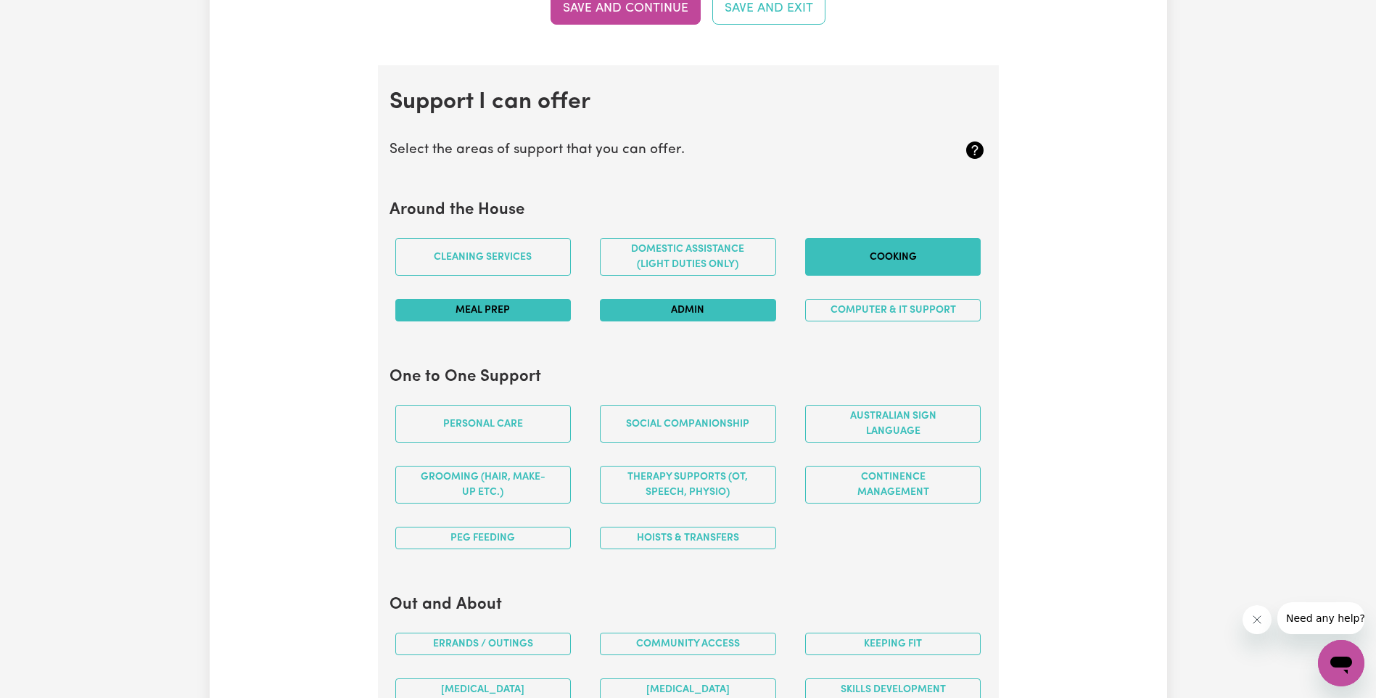
click at [754, 312] on button "Admin" at bounding box center [688, 310] width 176 height 22
click at [722, 434] on button "Social companionship" at bounding box center [688, 424] width 176 height 38
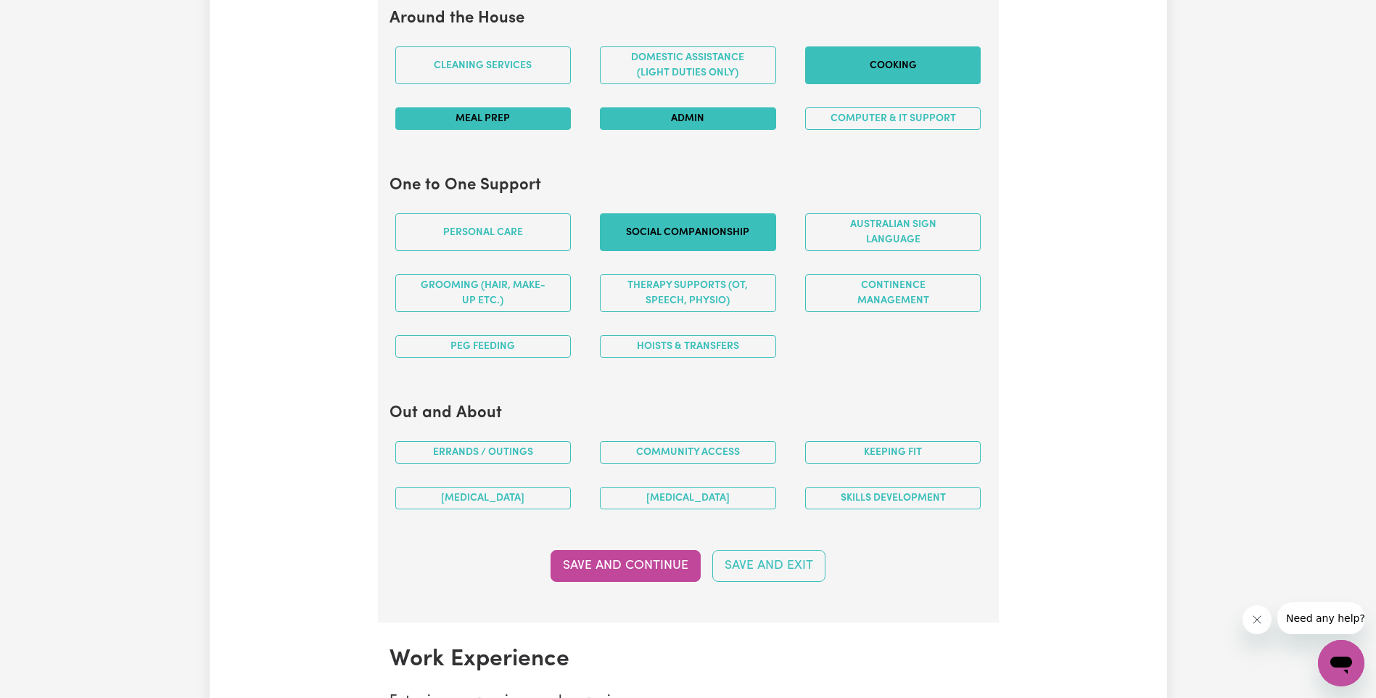
scroll to position [1451, 0]
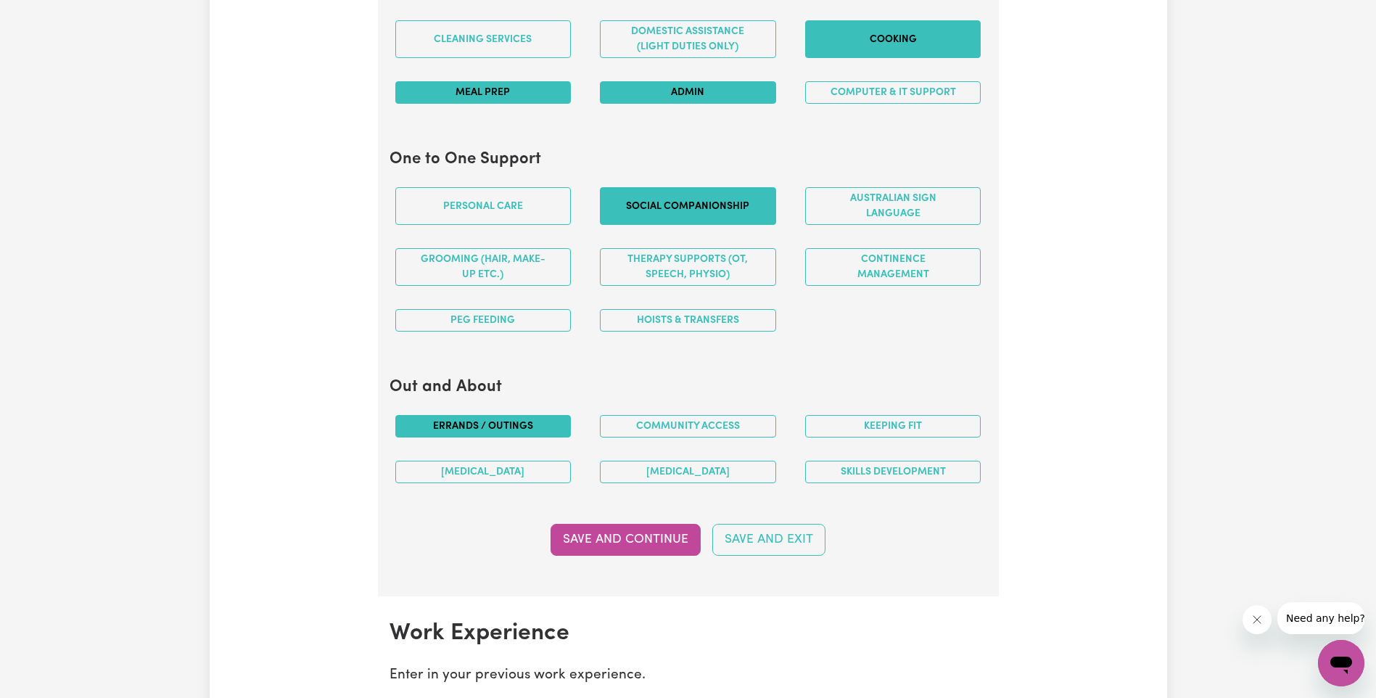
click at [488, 419] on button "Errands / Outings" at bounding box center [483, 426] width 176 height 22
click at [728, 421] on button "Community access" at bounding box center [688, 426] width 176 height 22
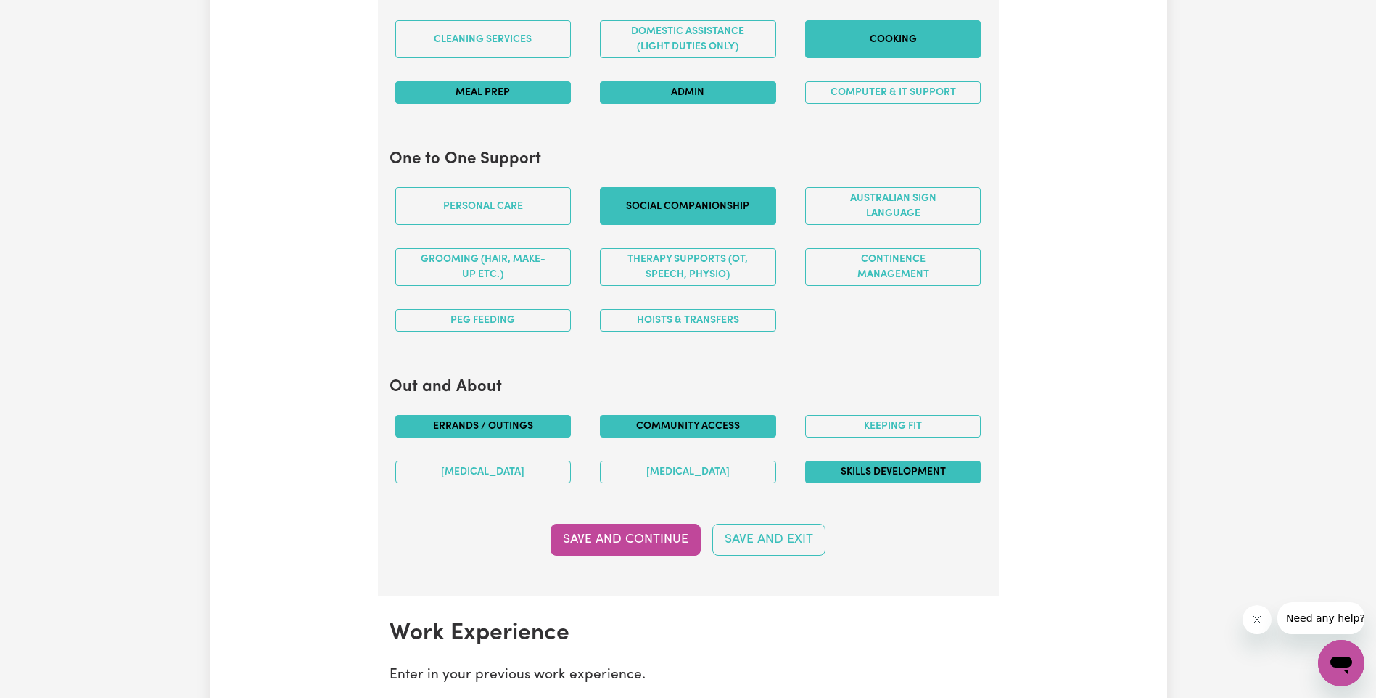
click at [942, 475] on button "Skills Development" at bounding box center [893, 472] width 176 height 22
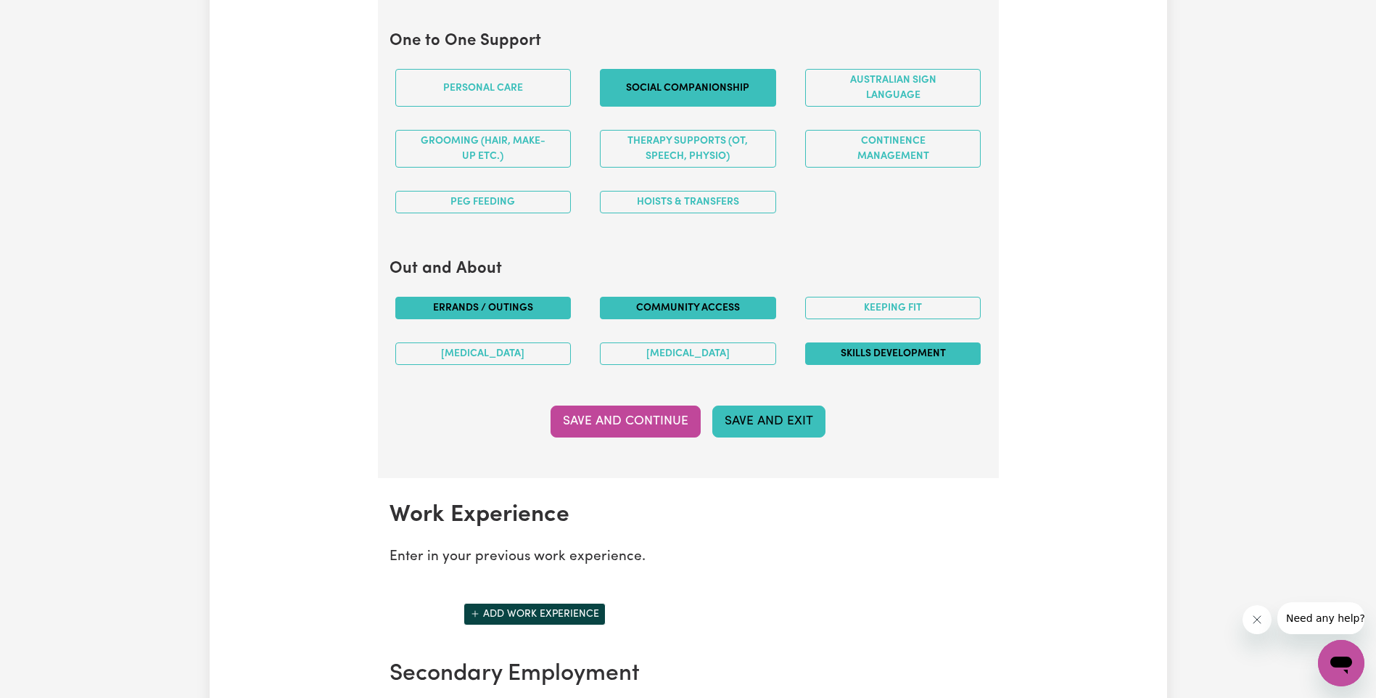
scroll to position [1741, 0]
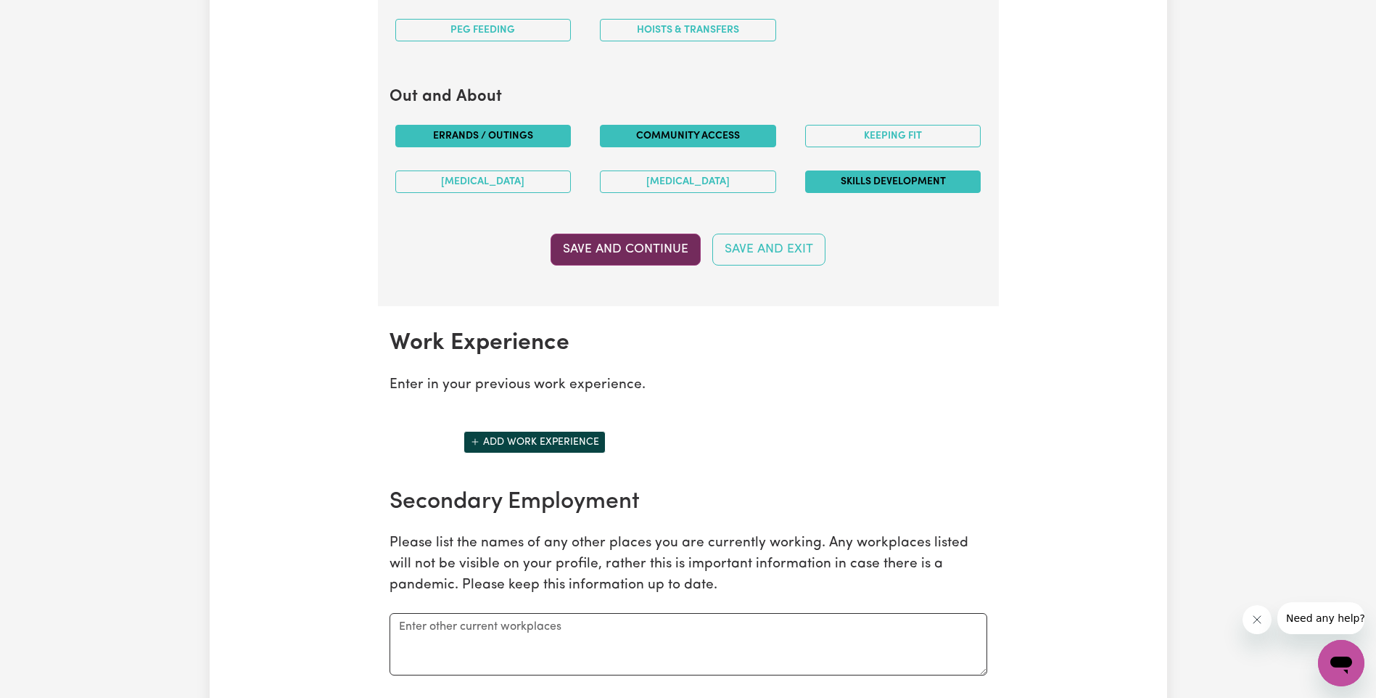
click at [617, 250] on button "Save and Continue" at bounding box center [626, 250] width 150 height 32
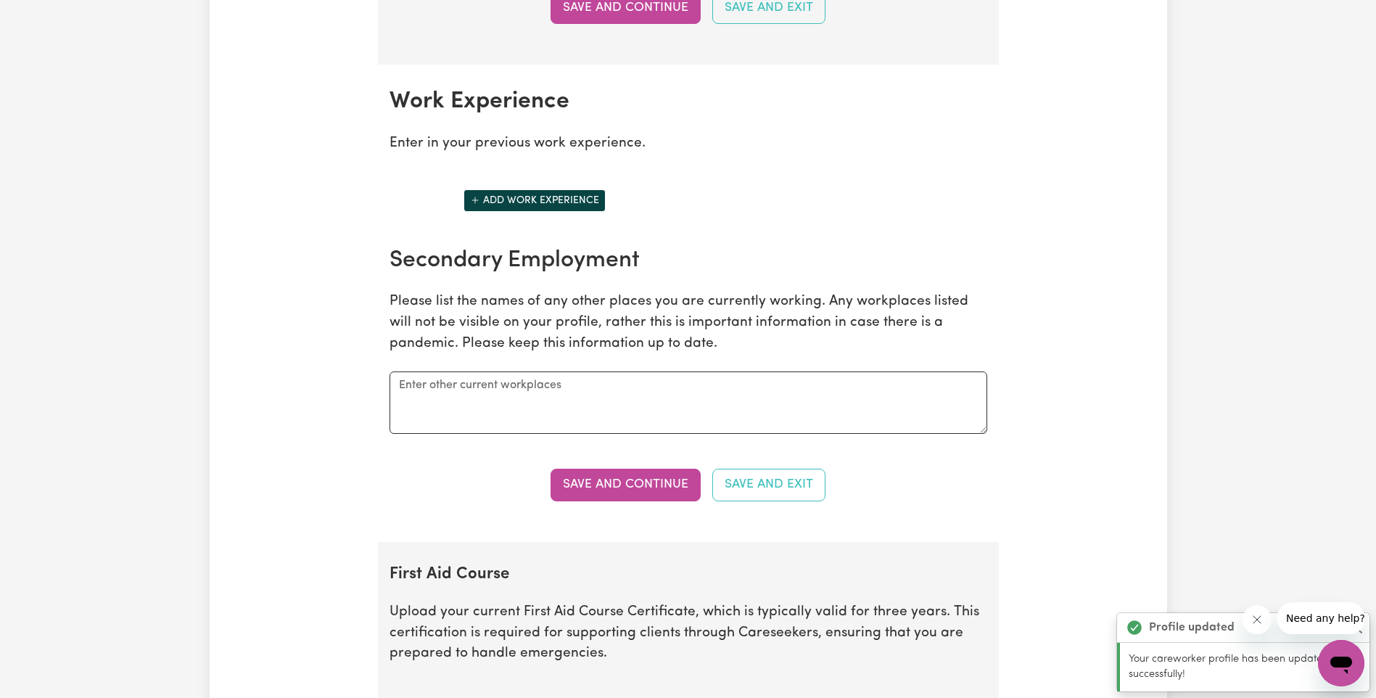
scroll to position [2047, 0]
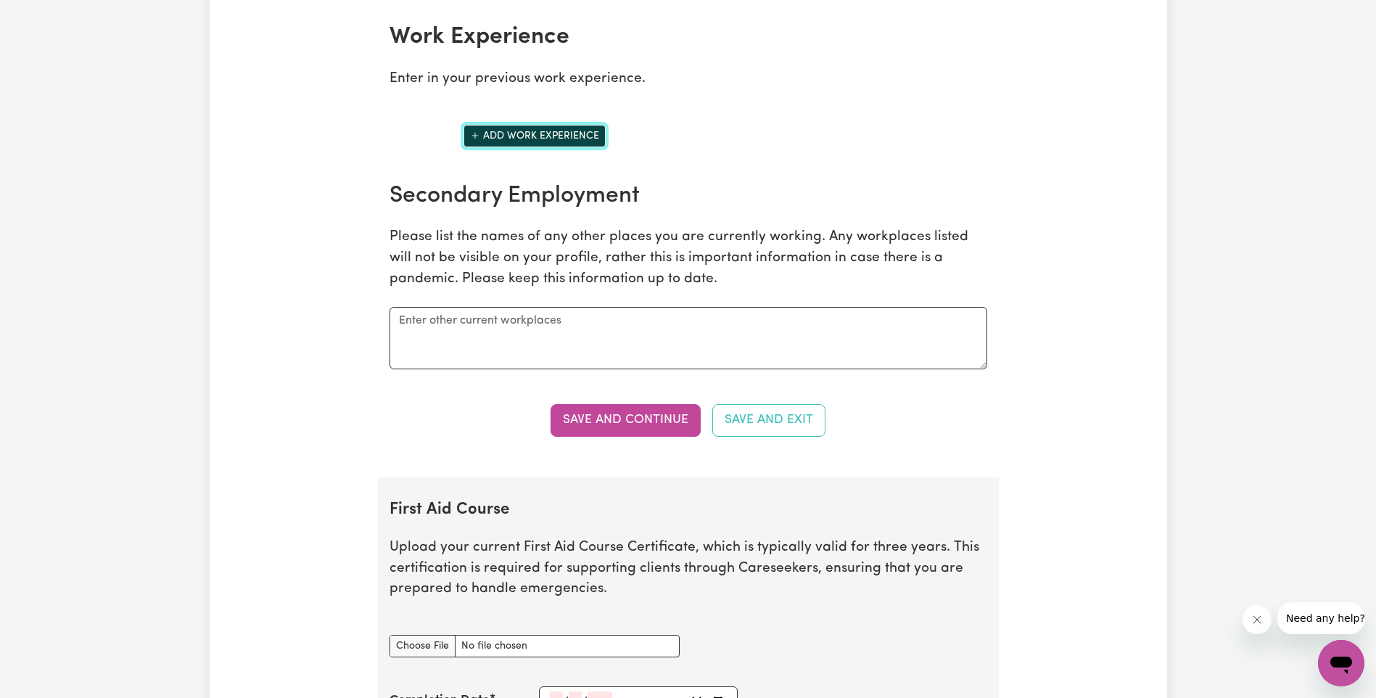
click at [549, 133] on button "Add work experience" at bounding box center [535, 136] width 142 height 22
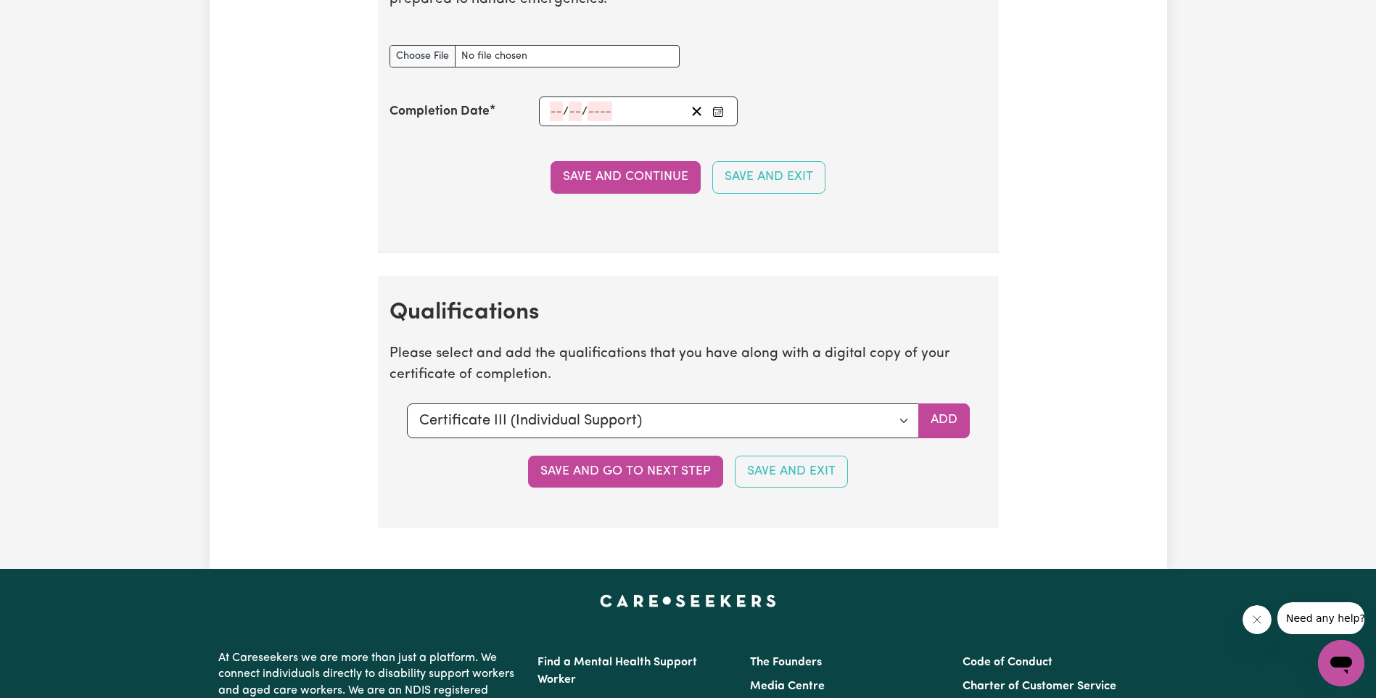
scroll to position [3353, 0]
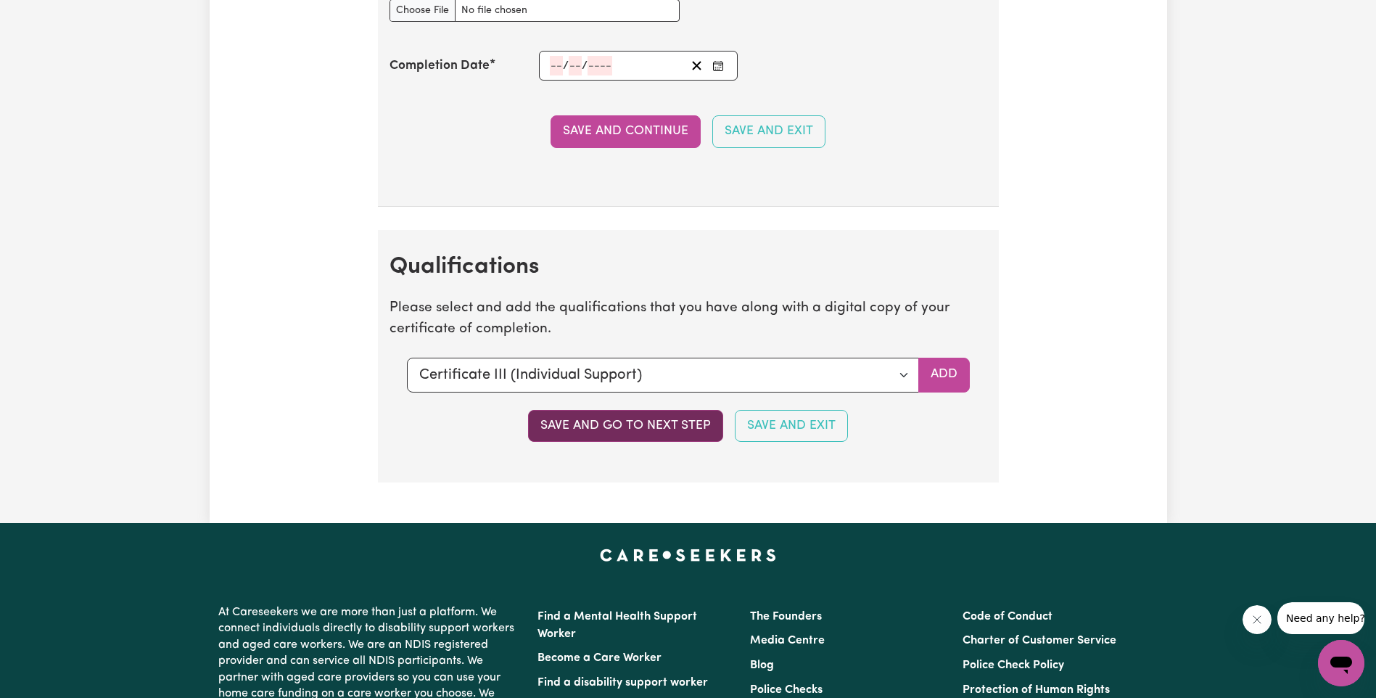
click at [651, 421] on button "Save and go to next step" at bounding box center [625, 426] width 195 height 32
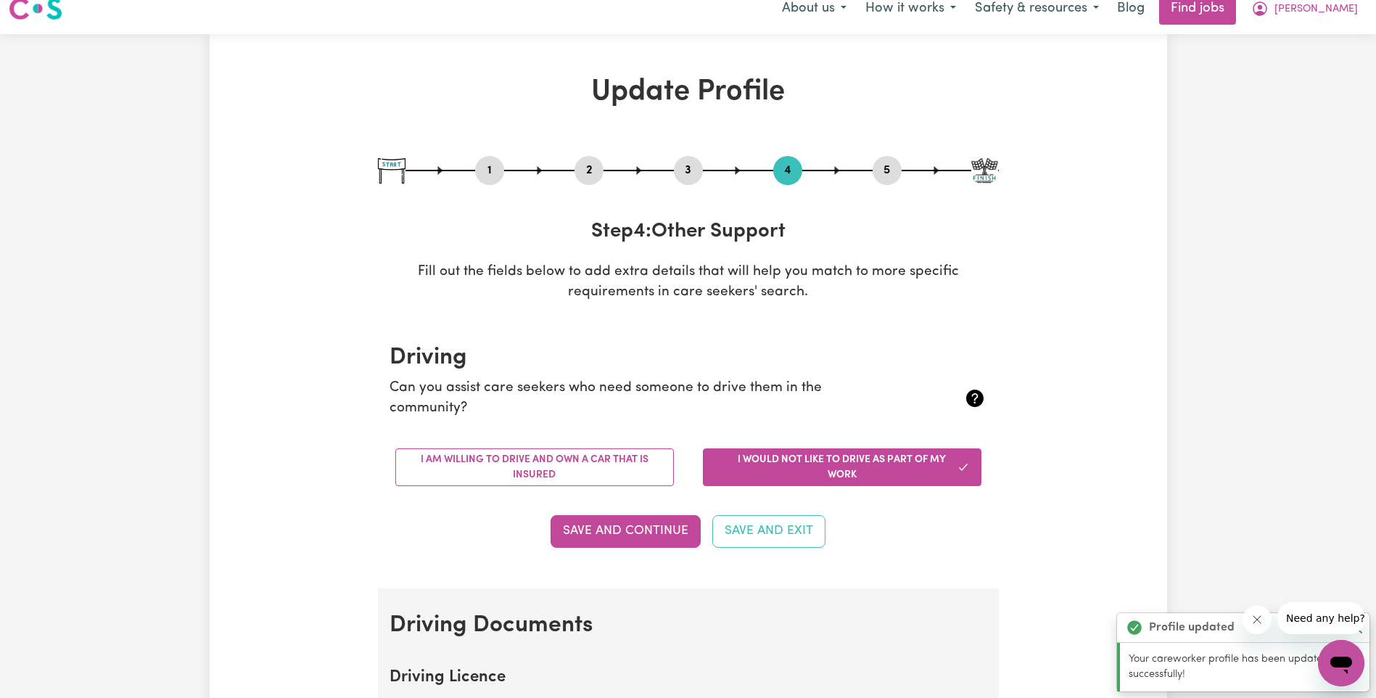
scroll to position [0, 0]
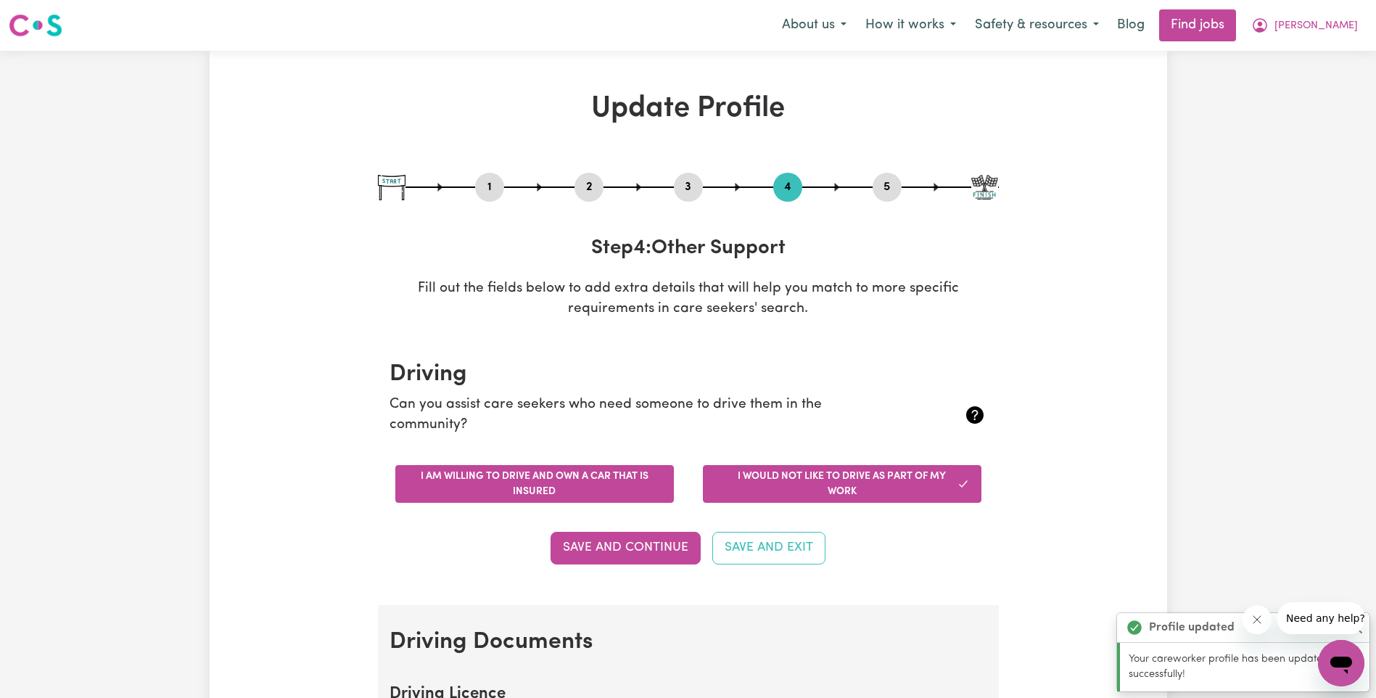
click at [562, 466] on button "I am willing to drive and own a car that is insured" at bounding box center [534, 484] width 279 height 38
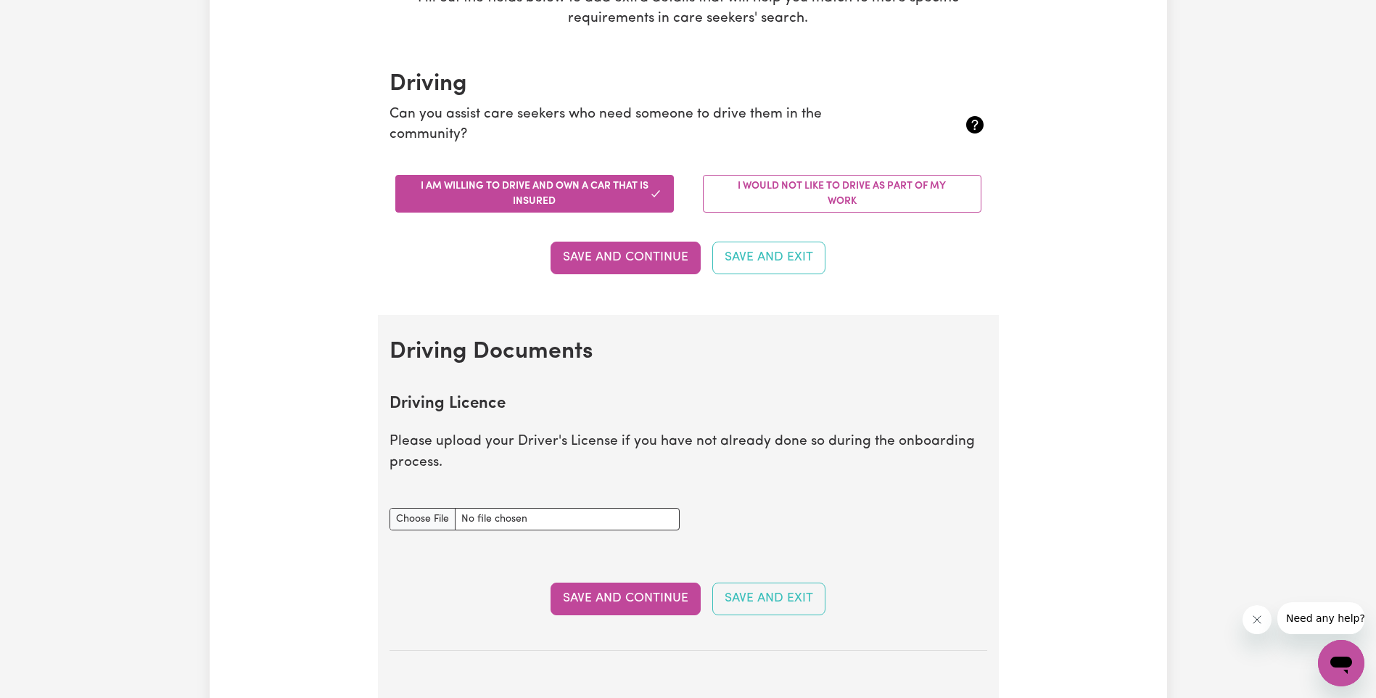
scroll to position [363, 0]
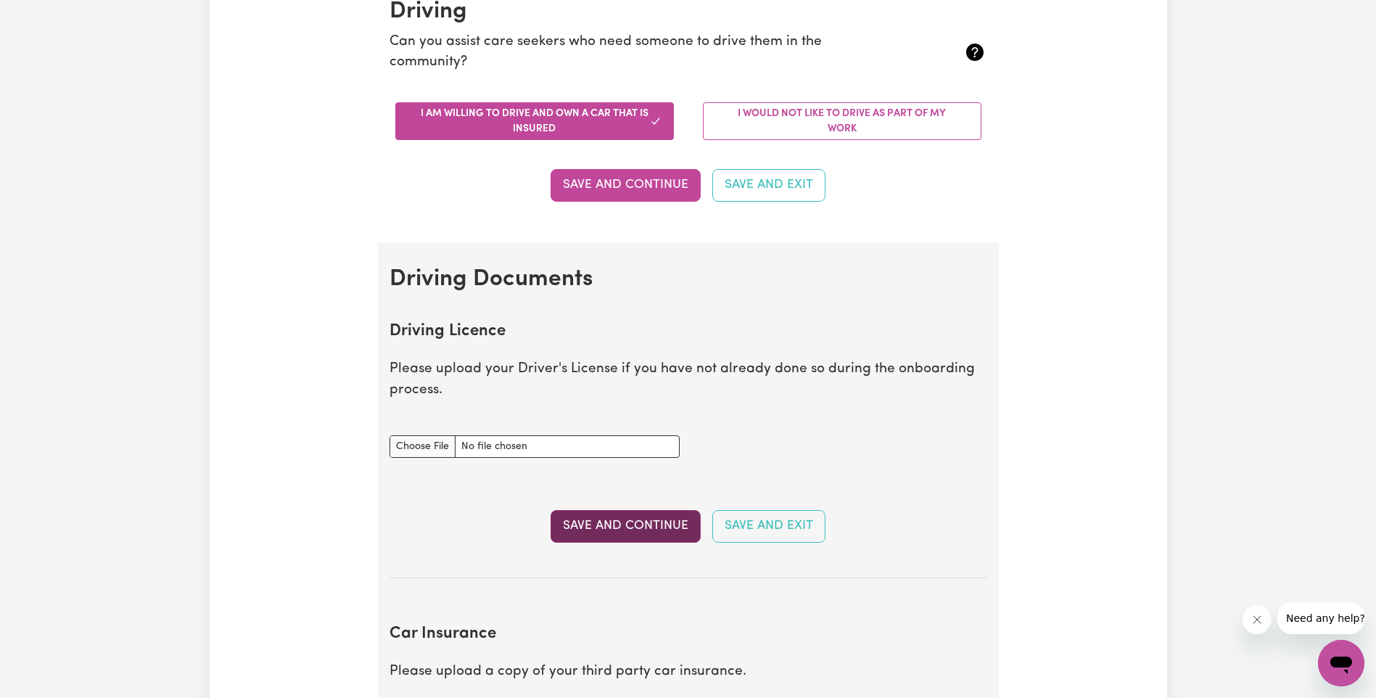
click at [667, 525] on button "Save and Continue" at bounding box center [626, 526] width 150 height 32
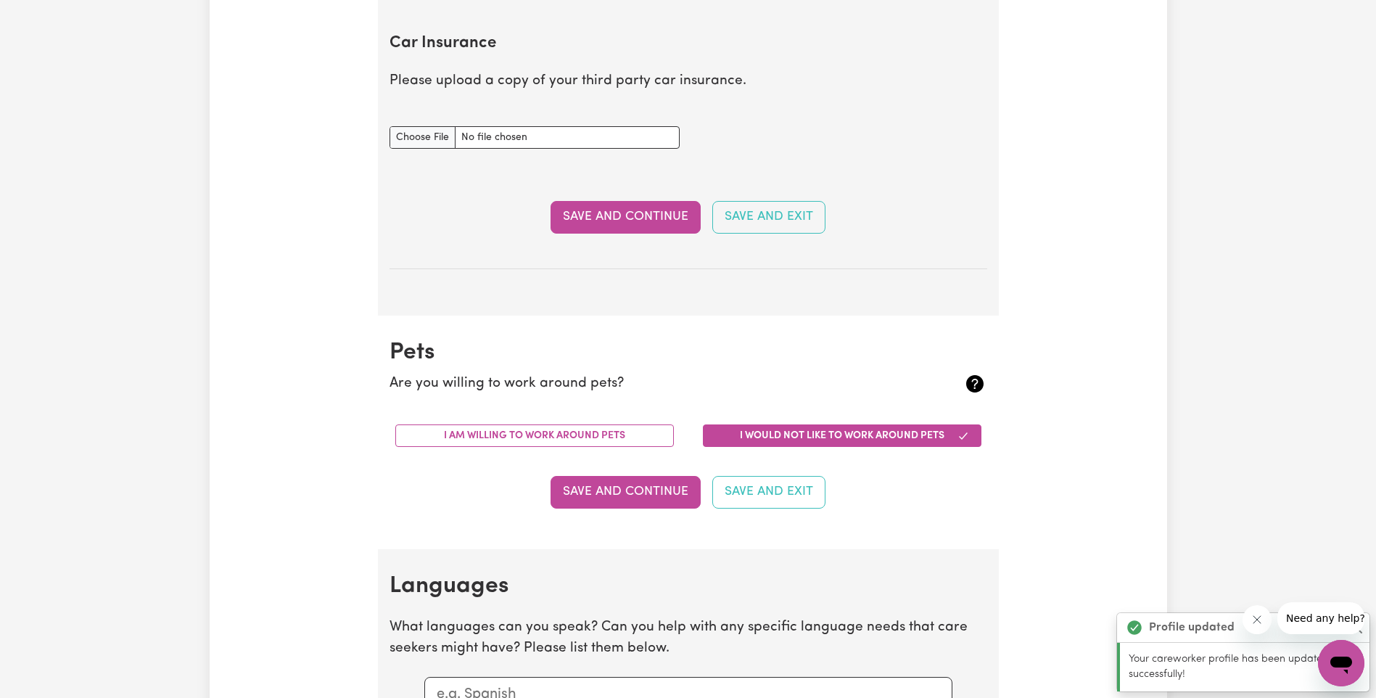
scroll to position [964, 0]
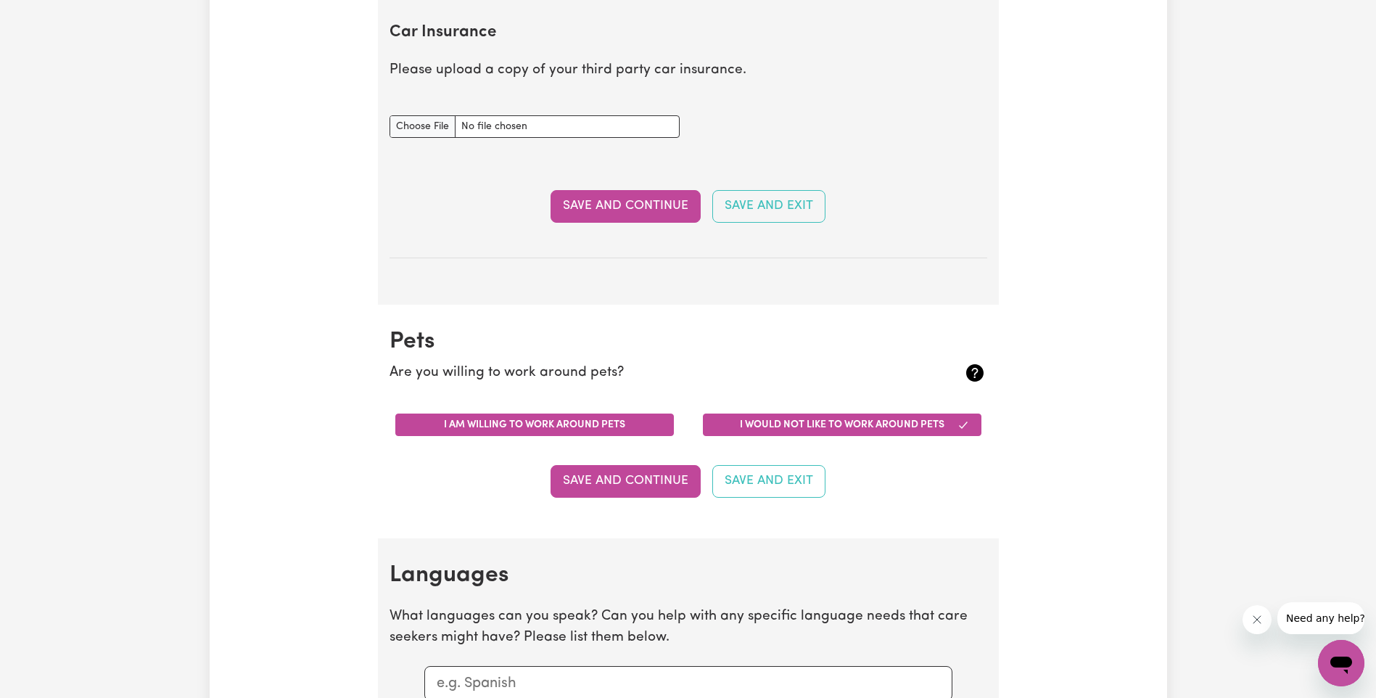
click at [523, 419] on button "I am willing to work around pets" at bounding box center [534, 425] width 279 height 22
click at [421, 123] on input "Car Insurance document" at bounding box center [535, 126] width 290 height 22
type input "C:\fakepath\CTP.pdf"
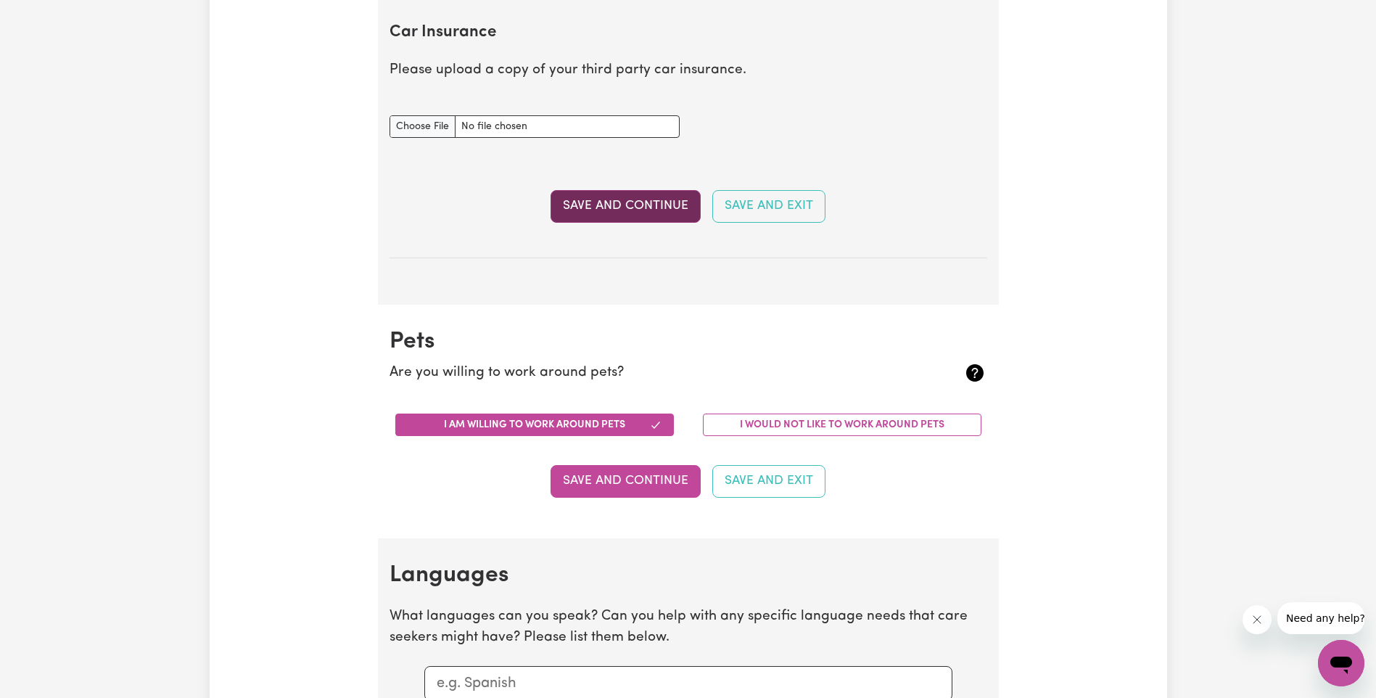
click at [617, 207] on button "Save and Continue" at bounding box center [626, 206] width 150 height 32
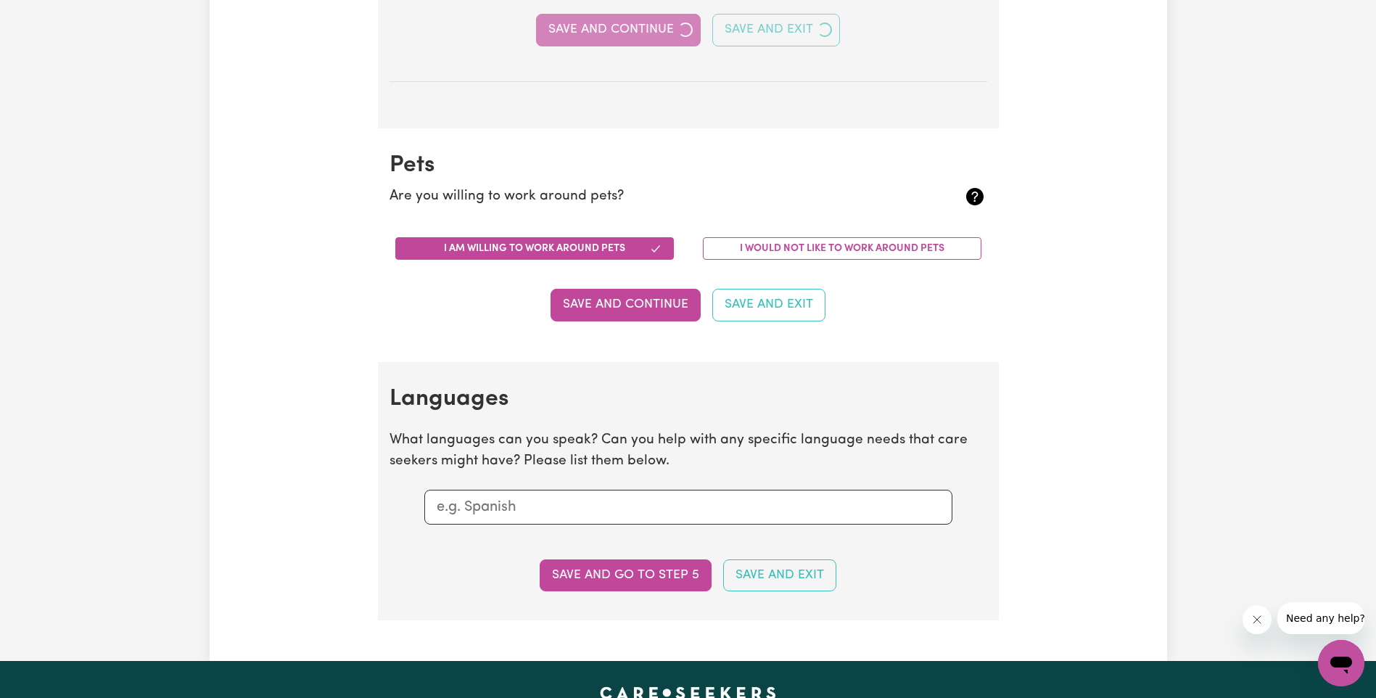
scroll to position [1182, 0]
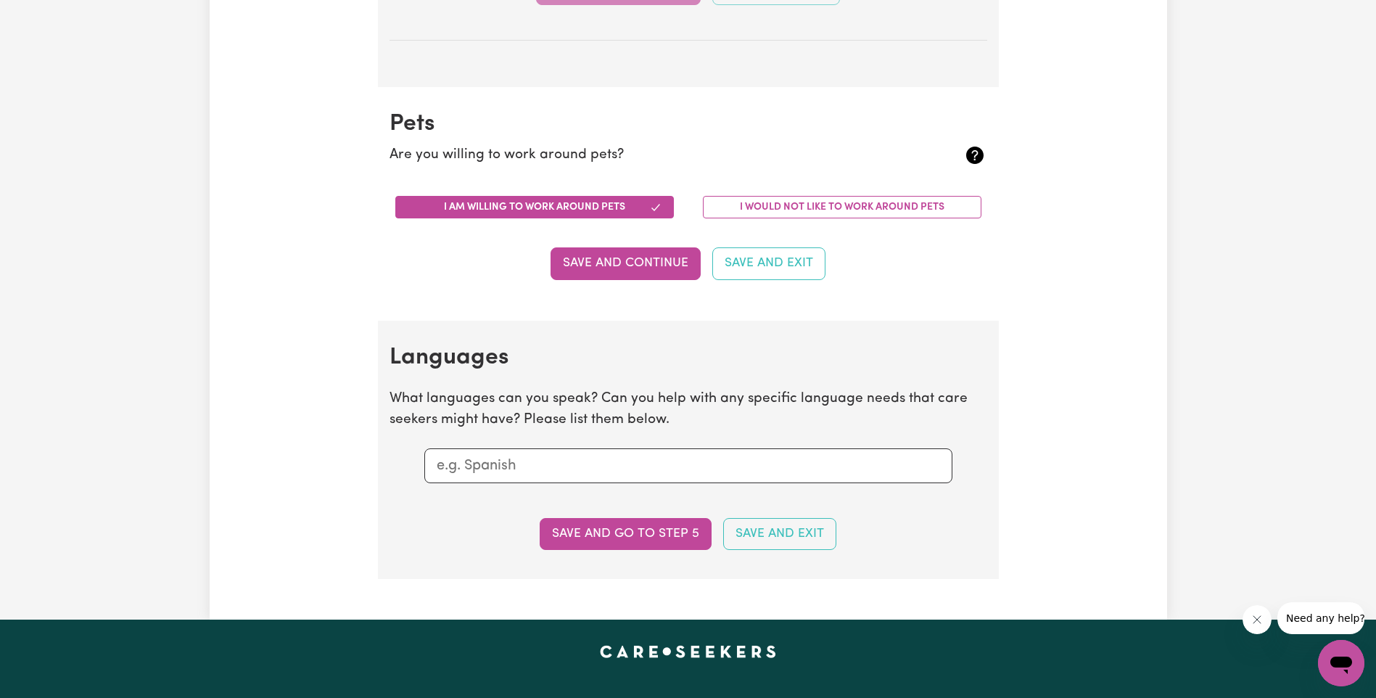
click at [729, 467] on input "text" at bounding box center [688, 466] width 503 height 22
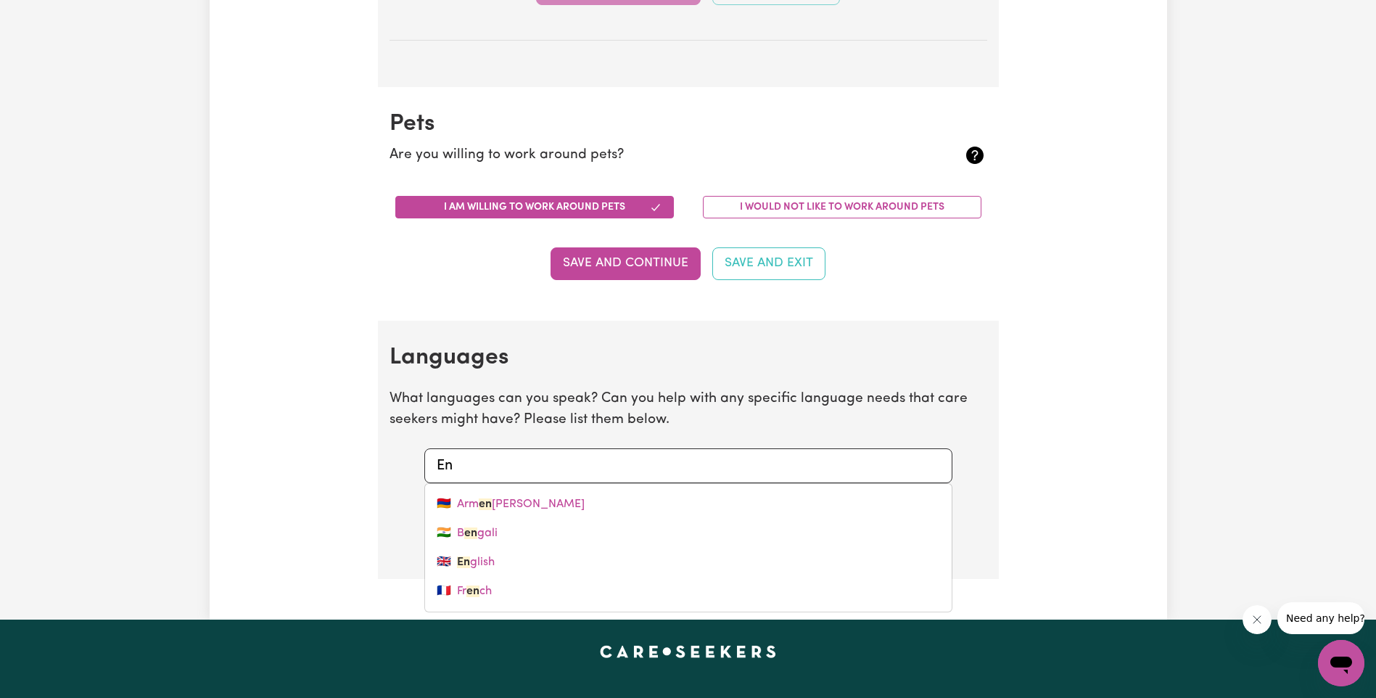
type input "Eng"
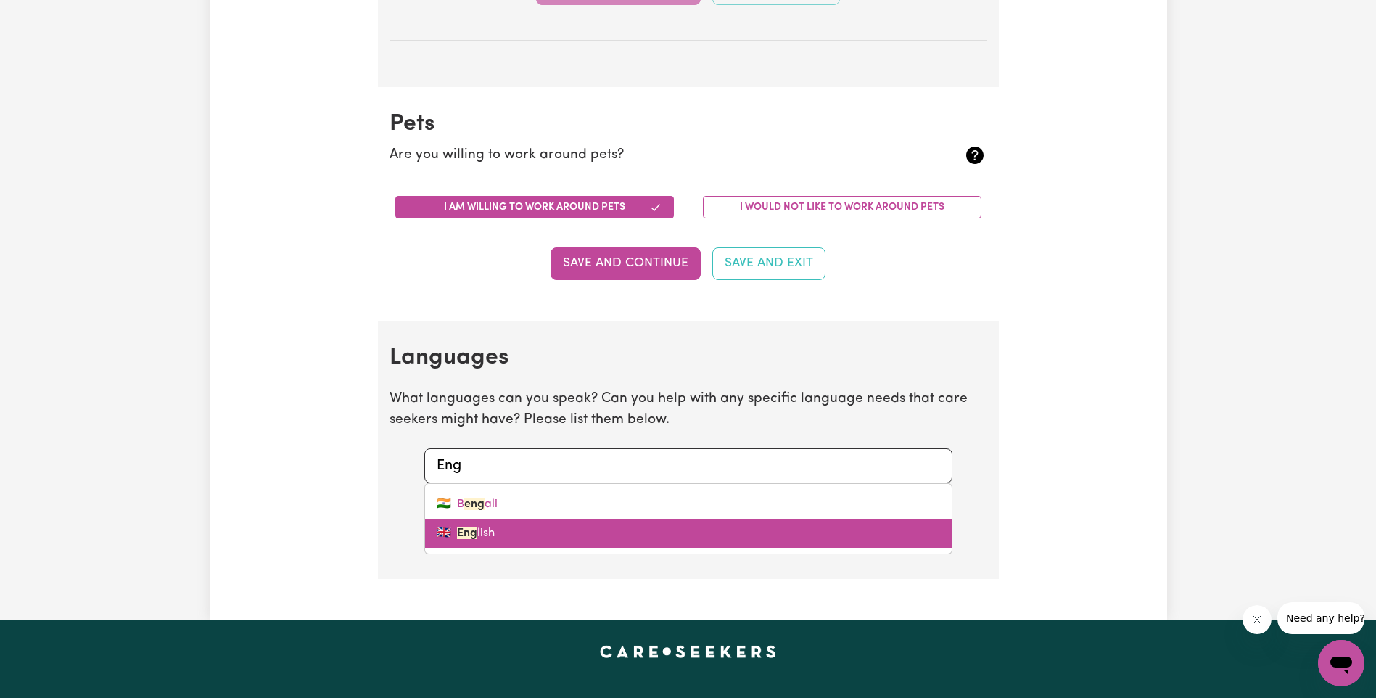
click at [491, 527] on link "🇬🇧 Eng lish" at bounding box center [688, 533] width 527 height 29
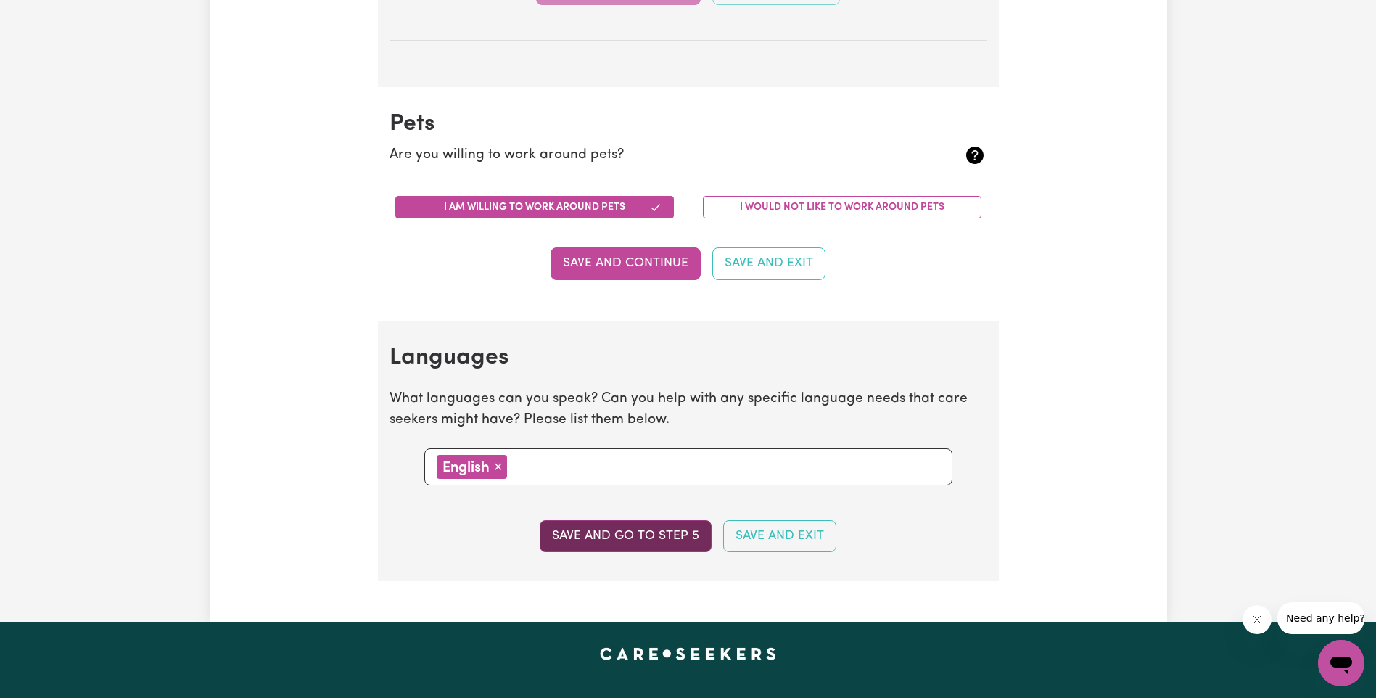
click at [687, 537] on button "Save and go to step 5" at bounding box center [626, 536] width 172 height 32
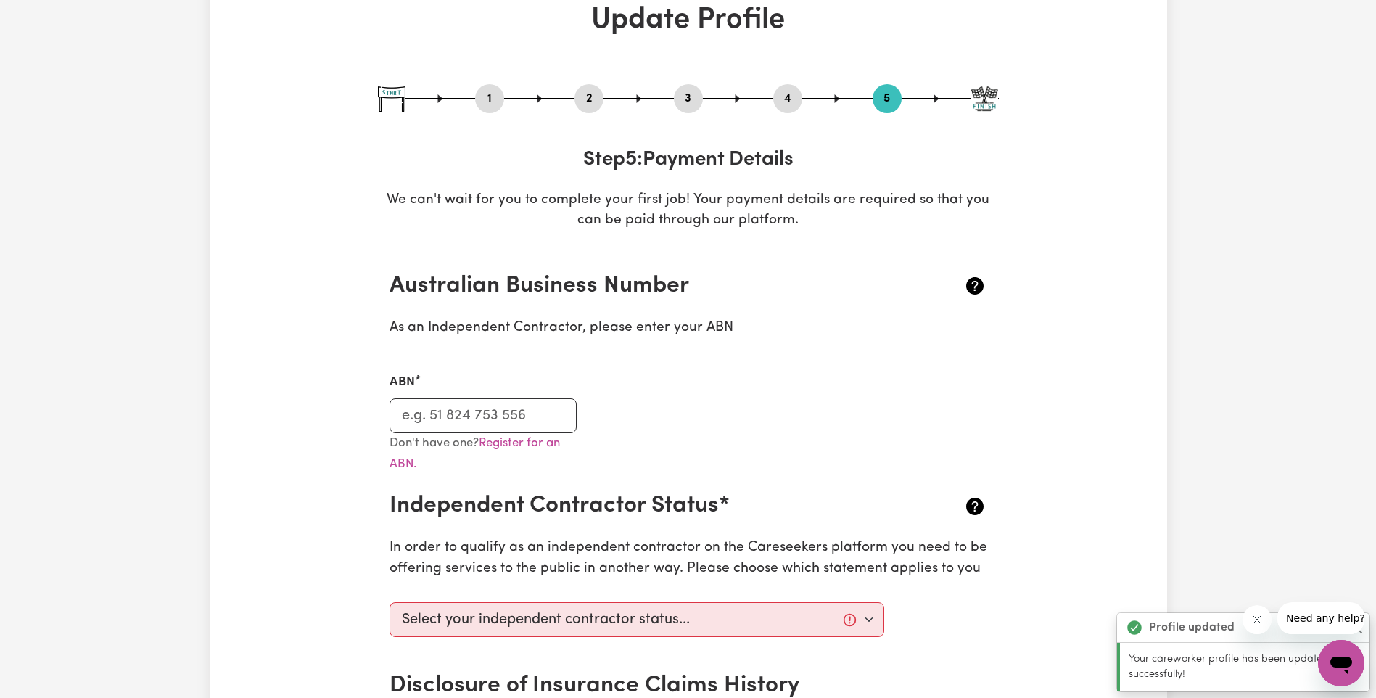
scroll to position [0, 0]
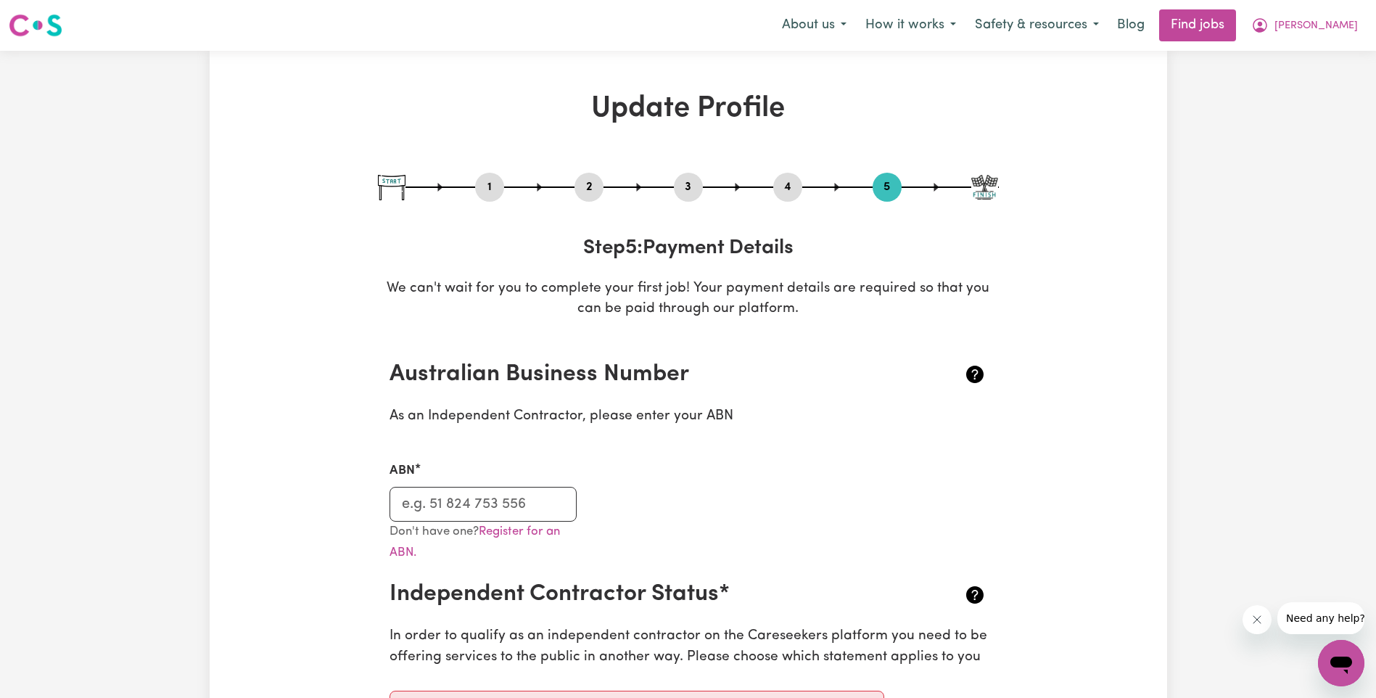
click at [776, 175] on div "1 2 3 4 5" at bounding box center [688, 187] width 621 height 29
click at [786, 182] on button "4" at bounding box center [787, 187] width 29 height 19
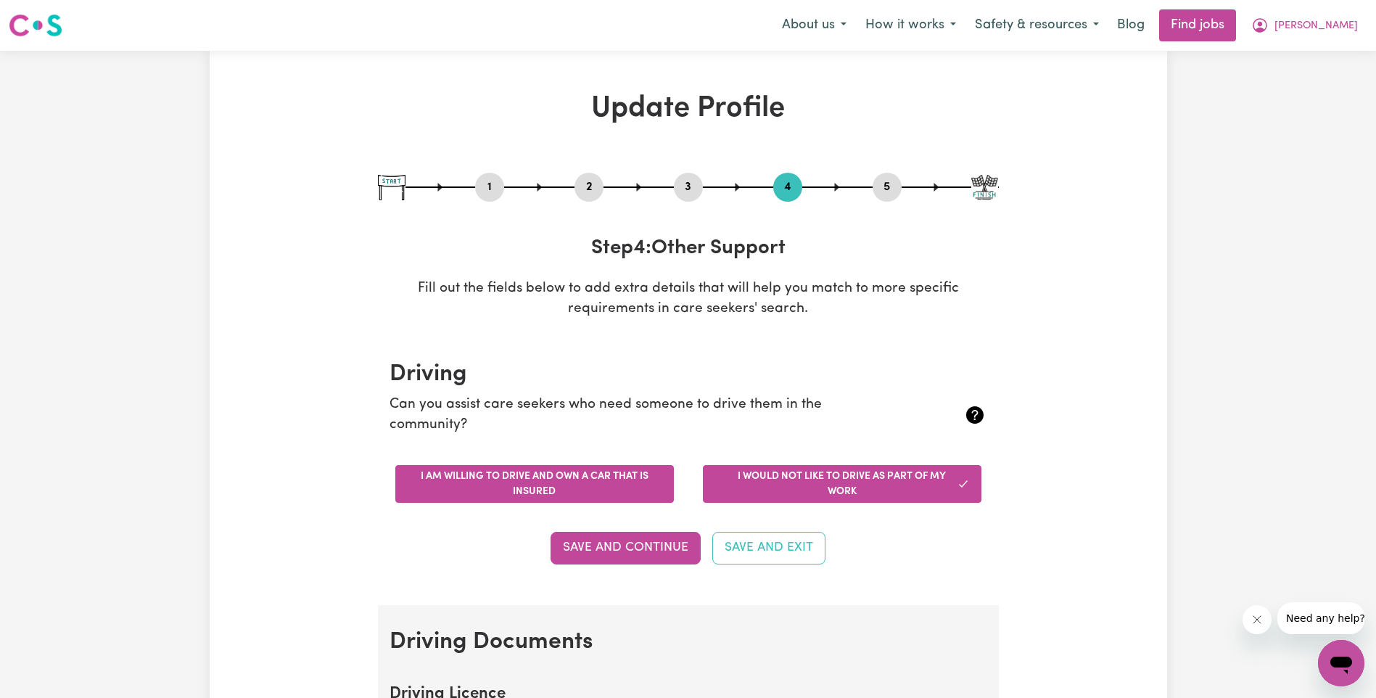
click at [609, 485] on button "I am willing to drive and own a car that is insured" at bounding box center [534, 484] width 279 height 38
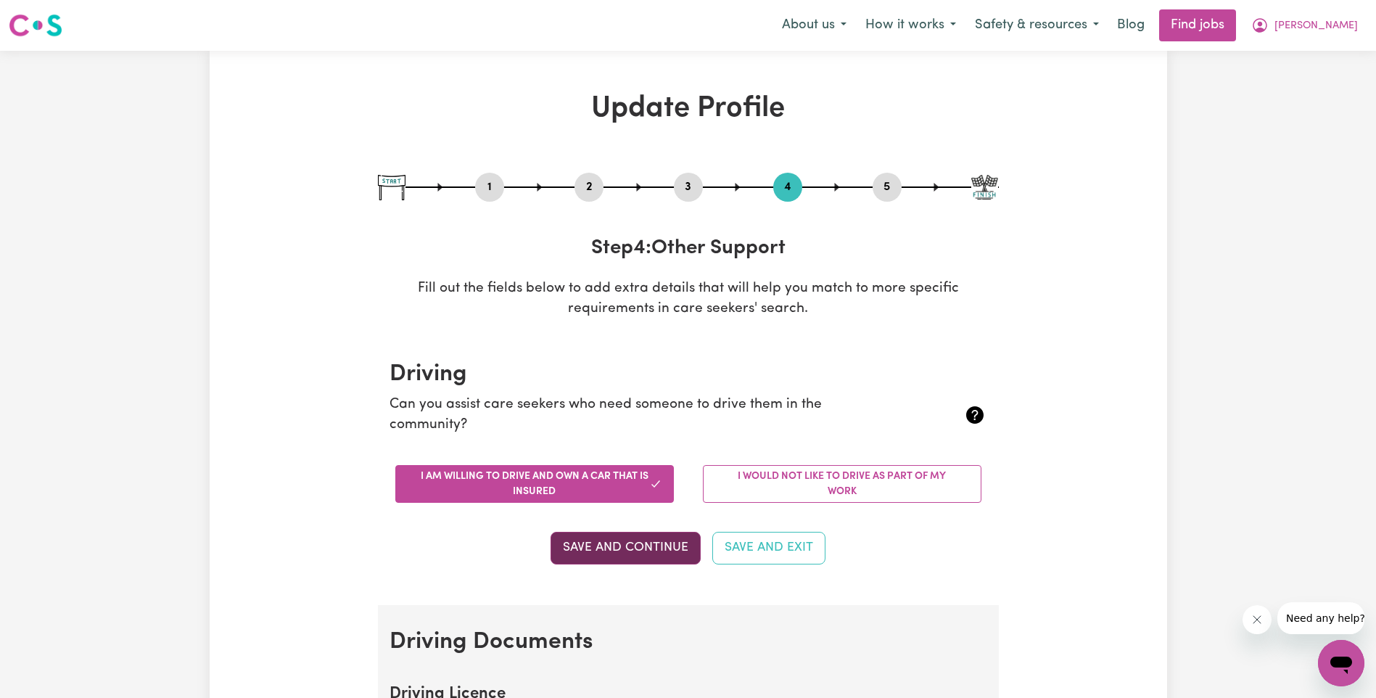
click at [628, 540] on button "Save and Continue" at bounding box center [626, 548] width 150 height 32
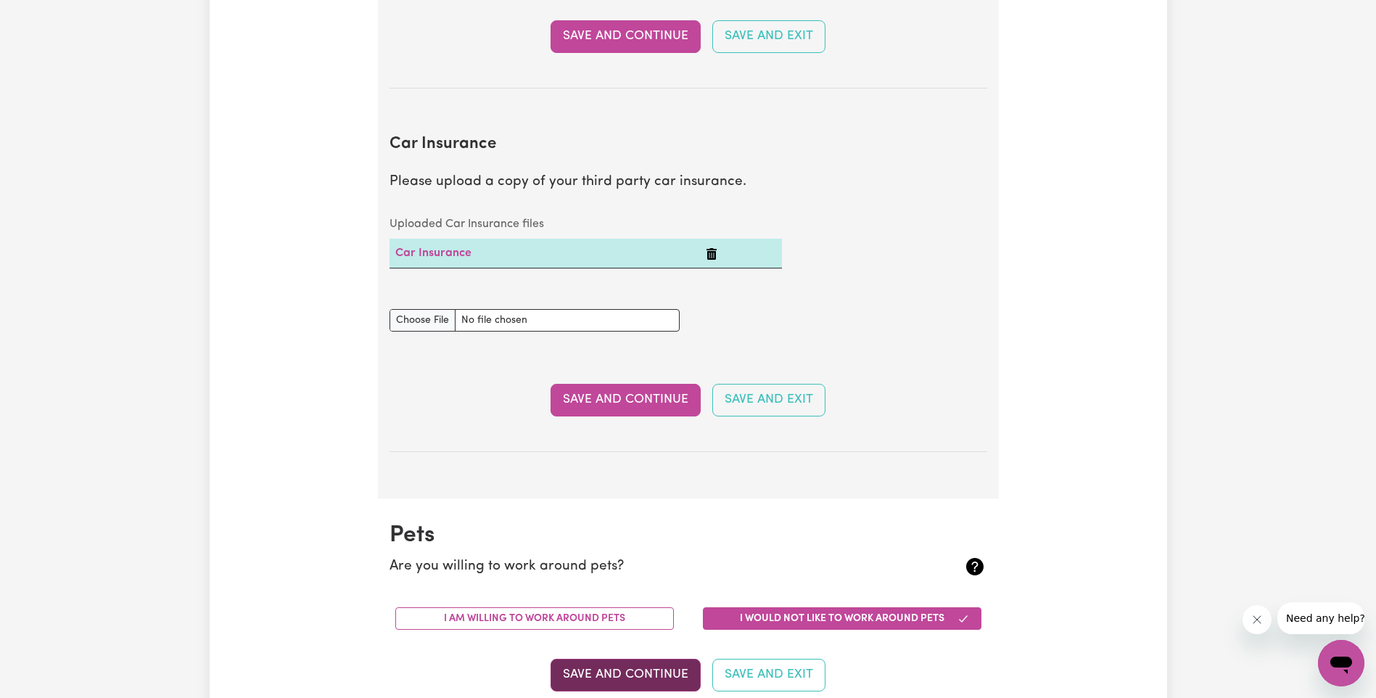
scroll to position [952, 0]
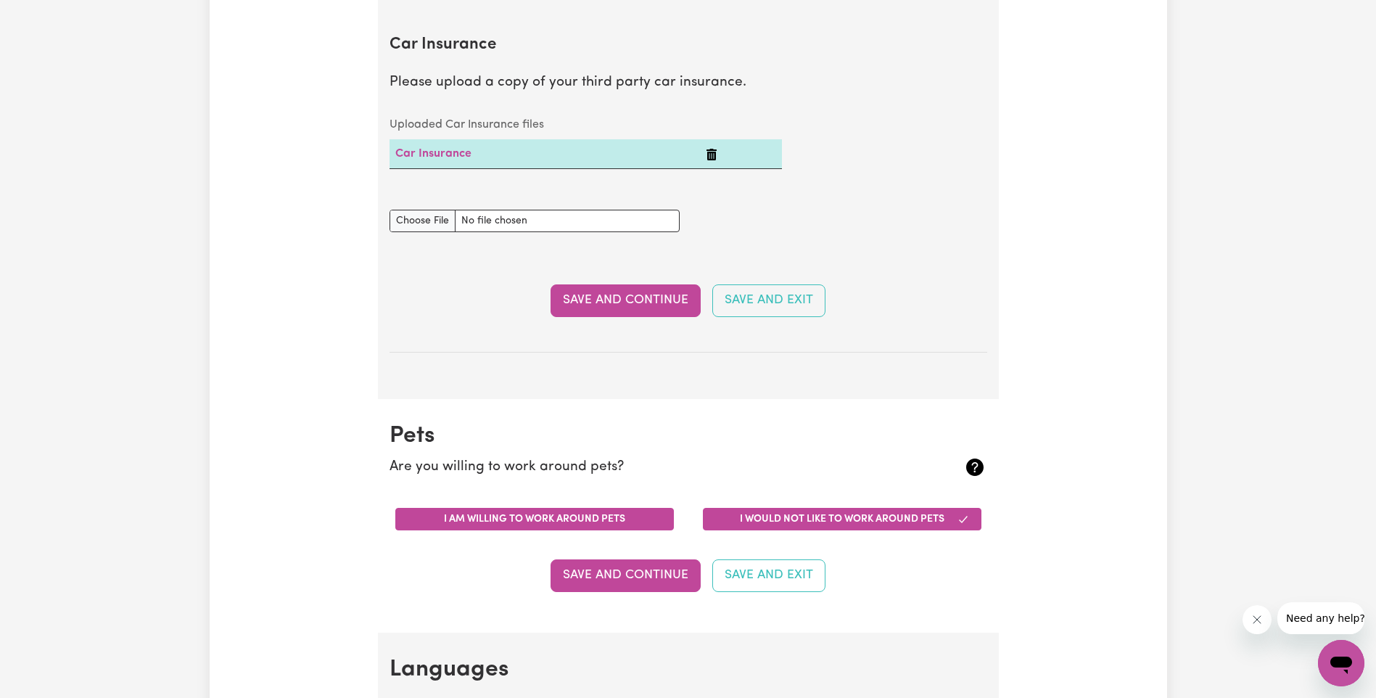
click at [550, 521] on button "I am willing to work around pets" at bounding box center [534, 519] width 279 height 22
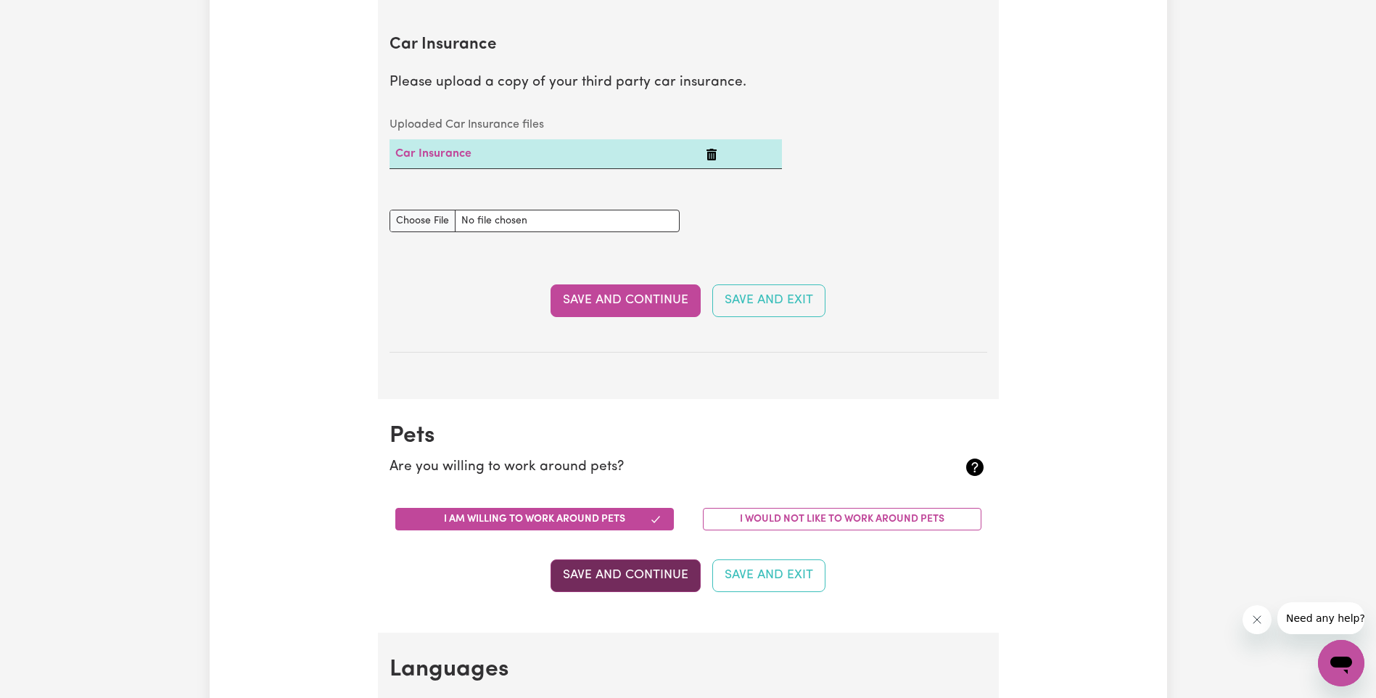
click at [630, 583] on button "Save and Continue" at bounding box center [626, 575] width 150 height 32
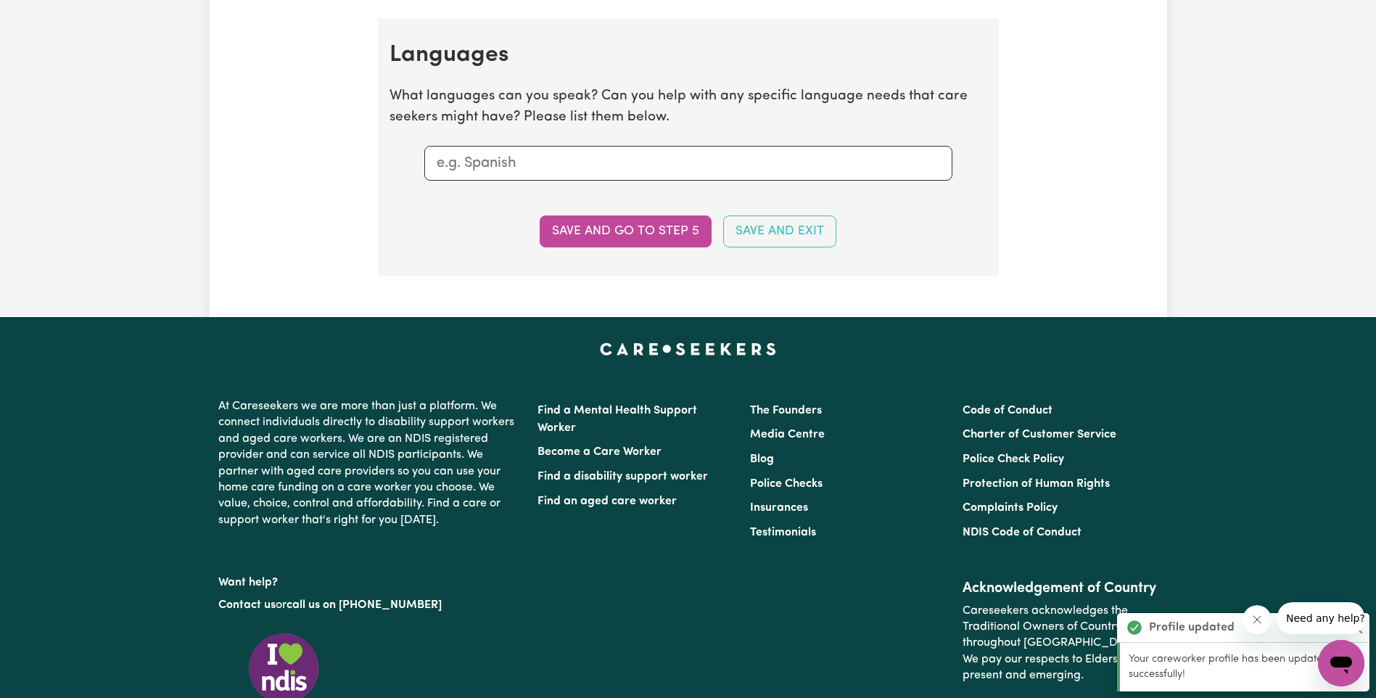
scroll to position [1584, 0]
